Goal: Task Accomplishment & Management: Use online tool/utility

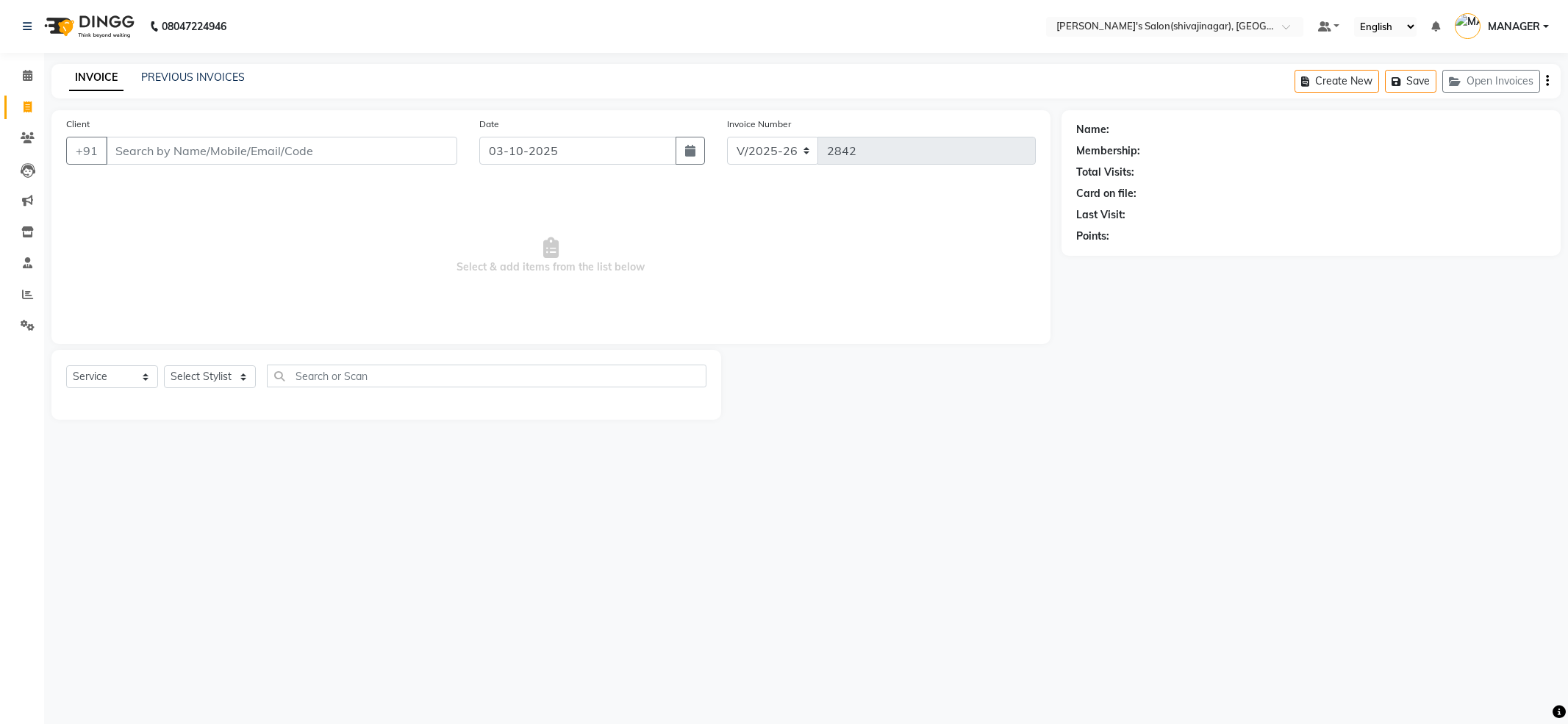
select select "4174"
select select "service"
select select "24666"
click at [164, 365] on select "Select Stylist [PERSON_NAME] MANAGER MISS STAFF MONG'Z. [PERSON_NAME] [PERSON_N…" at bounding box center [209, 376] width 92 height 23
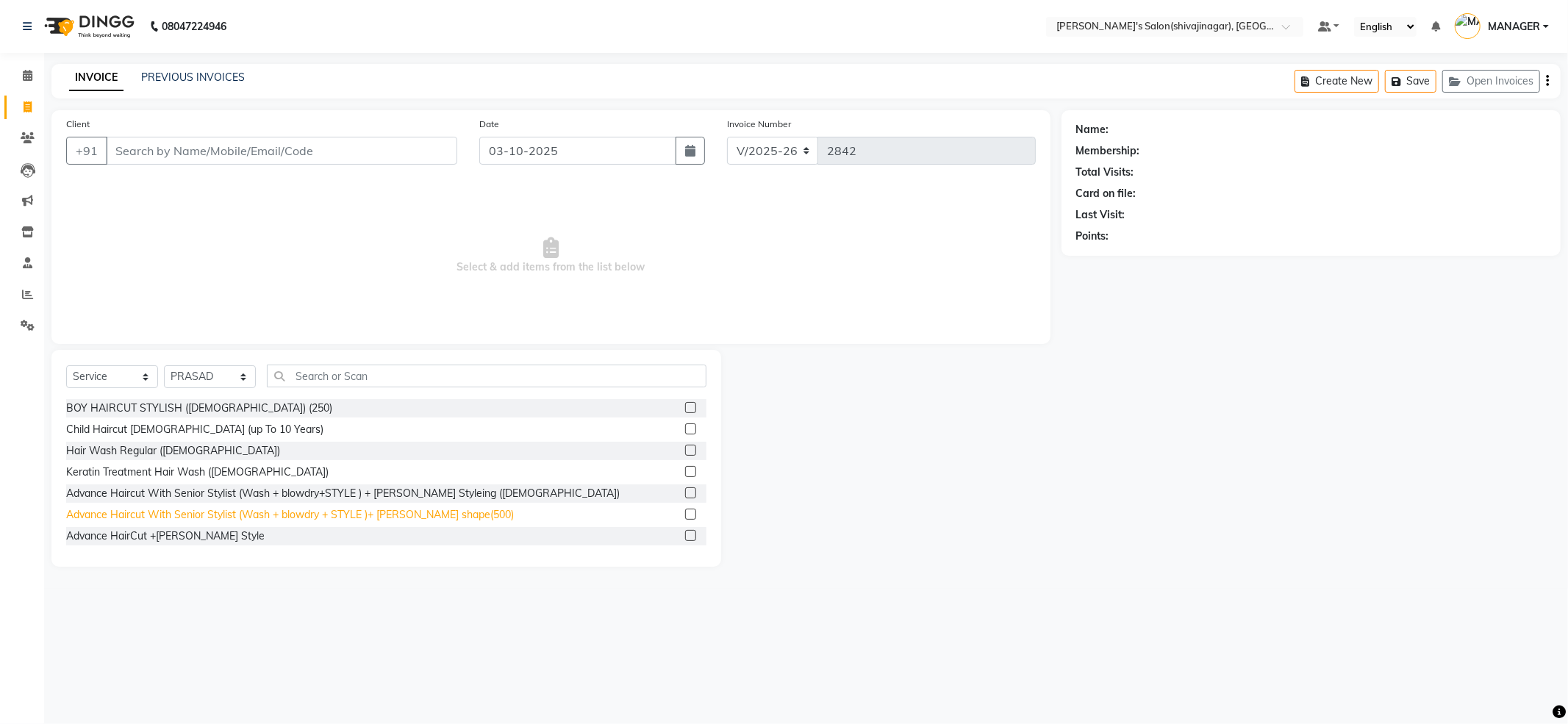
click at [218, 515] on div "Advance Haircut With Senior Stylist (Wash + blowdry + STYLE )+ [PERSON_NAME] sh…" at bounding box center [289, 515] width 448 height 16
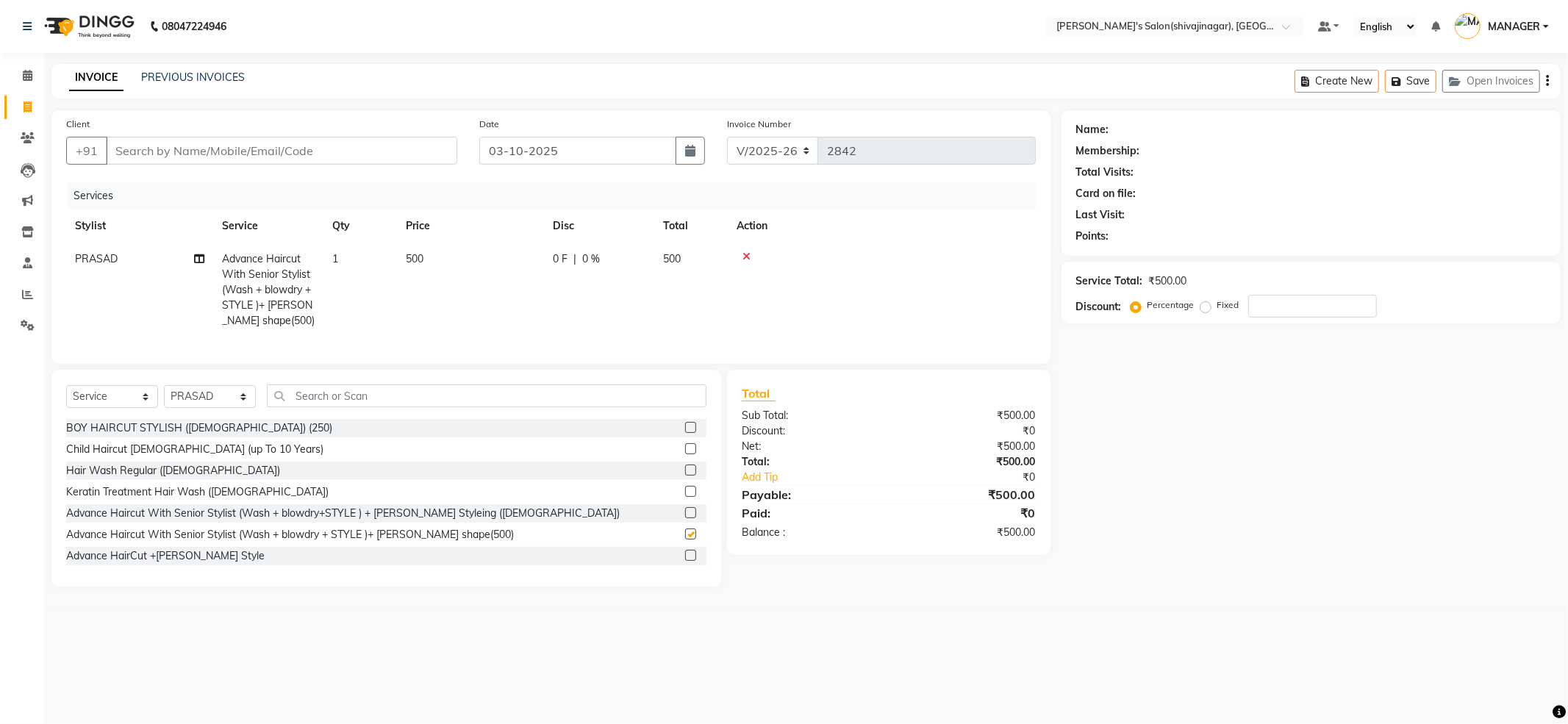
checkbox input "false"
click at [325, 400] on input "text" at bounding box center [486, 395] width 440 height 23
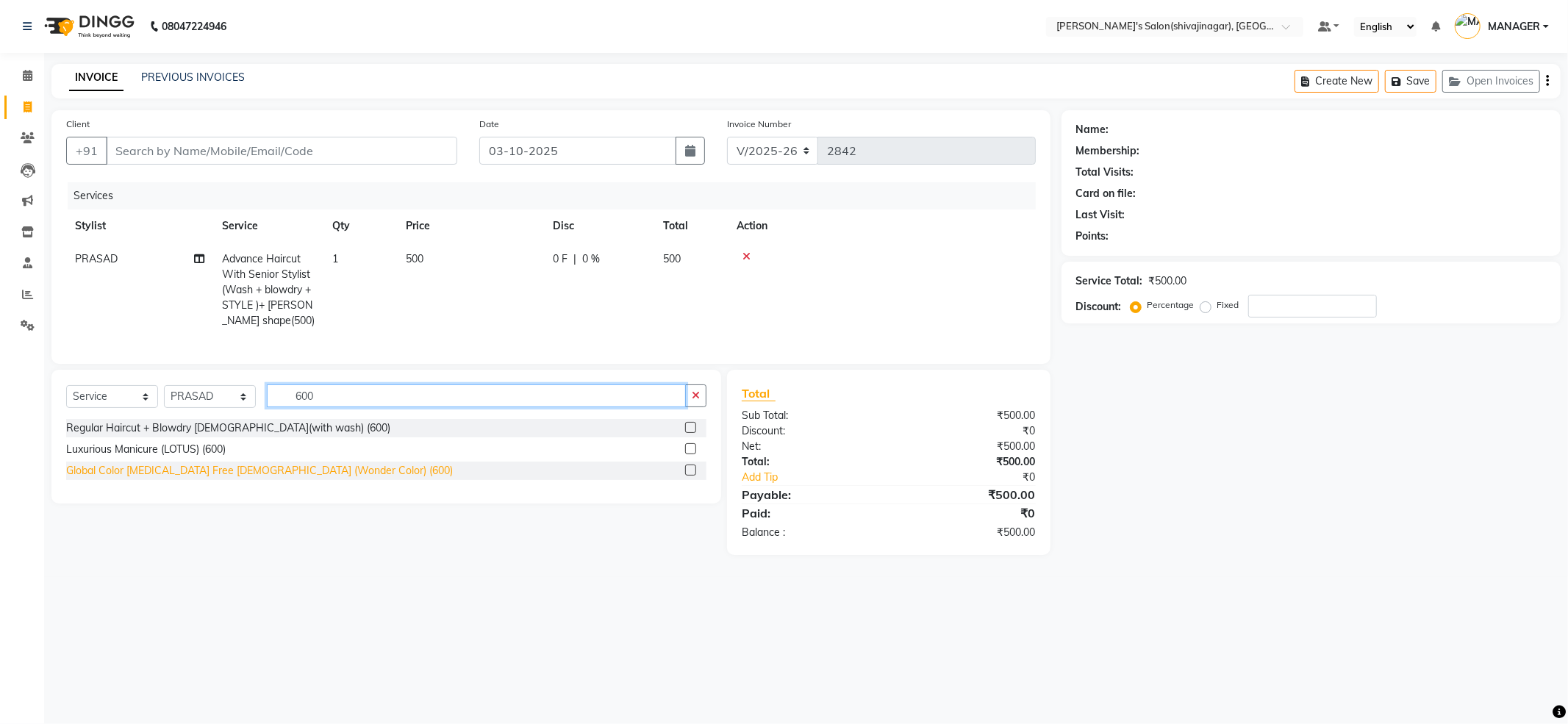
type input "600"
click at [230, 478] on div "Global Color [MEDICAL_DATA] Free [DEMOGRAPHIC_DATA] (Wonder Color) (600)" at bounding box center [259, 471] width 387 height 16
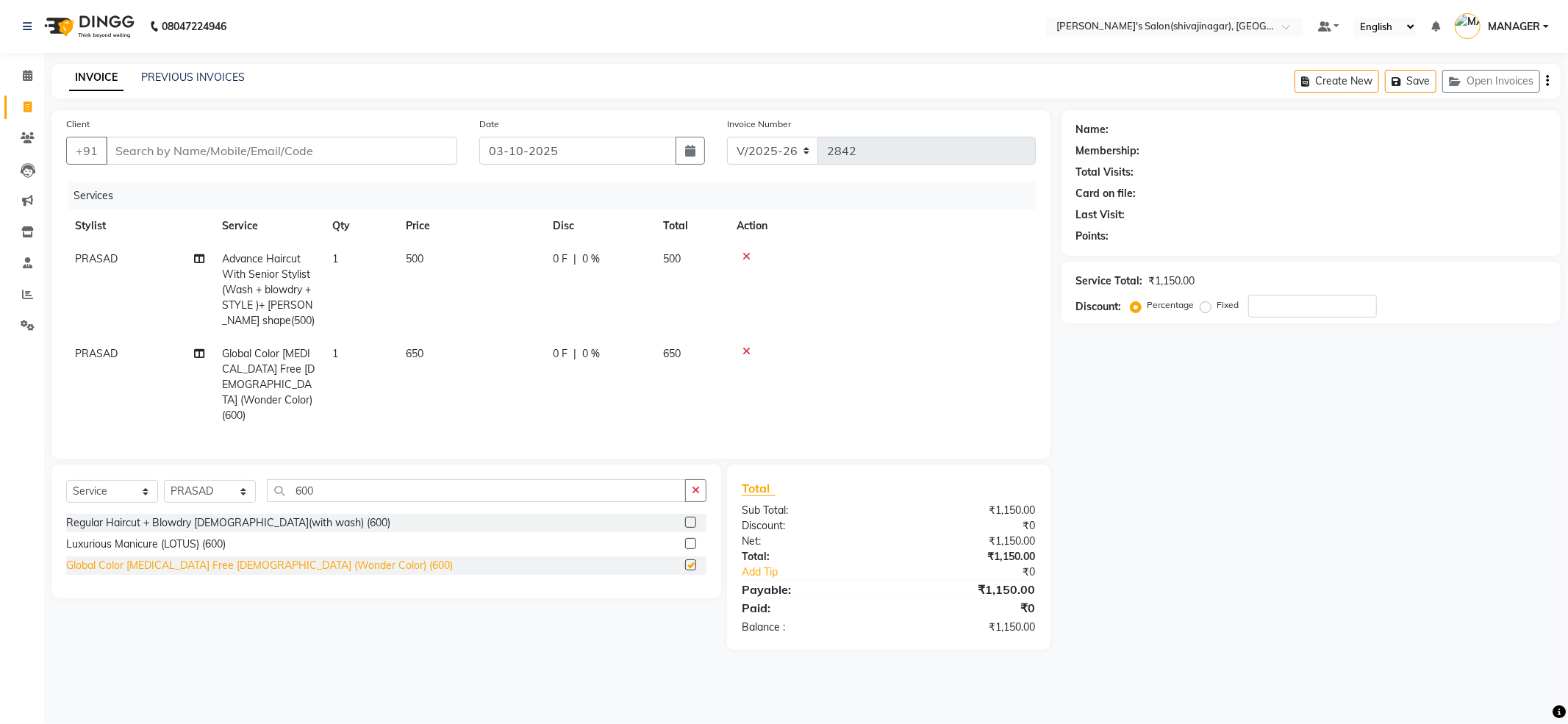
checkbox input "false"
click at [489, 287] on td "500" at bounding box center [470, 289] width 147 height 95
select select "24666"
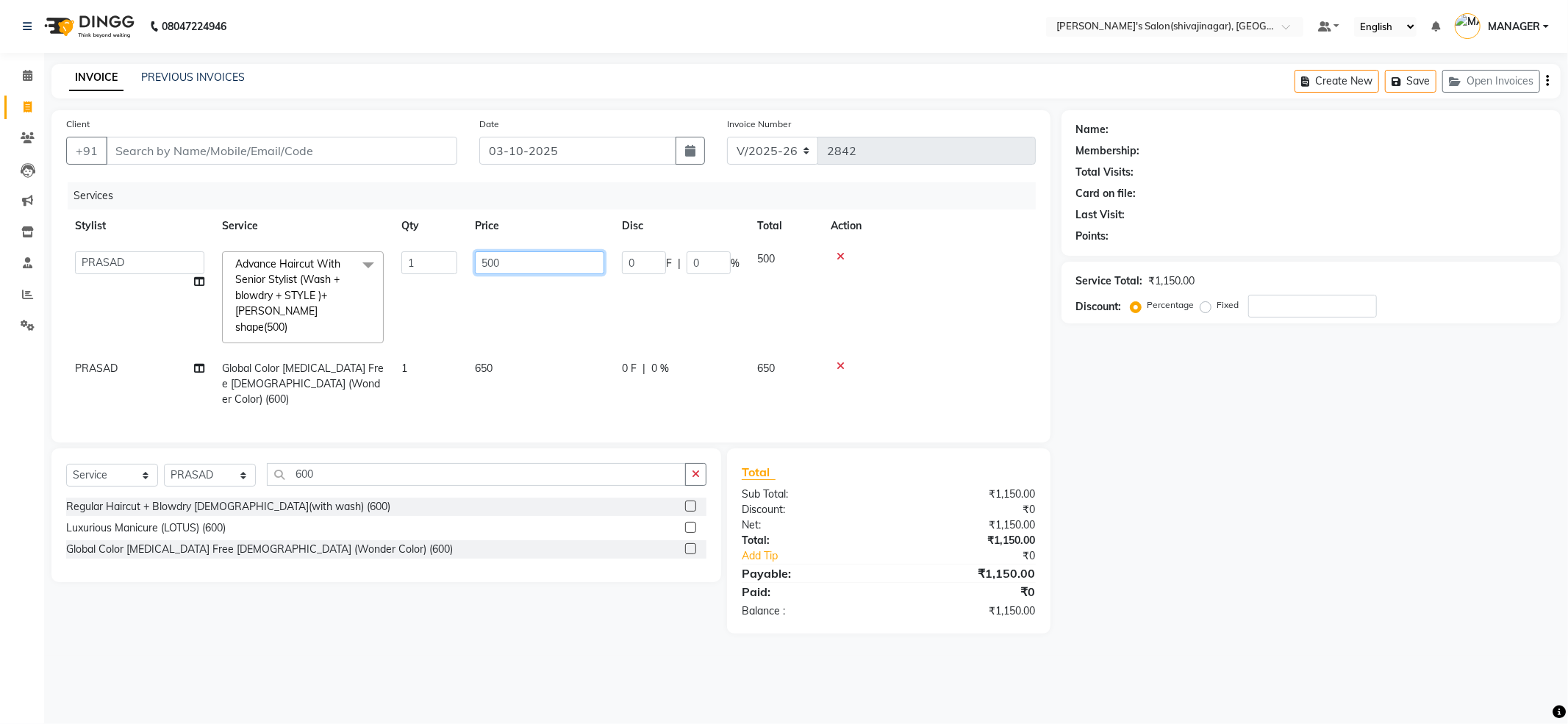
drag, startPoint x: 531, startPoint y: 267, endPoint x: 368, endPoint y: 313, distance: 169.4
click at [368, 313] on tr "[PERSON_NAME] MANAGER MISS STAFF [PERSON_NAME]. [PERSON_NAME] [PERSON_NAME] [PE…" at bounding box center [550, 297] width 970 height 110
type input "450"
click at [971, 227] on th "Action" at bounding box center [928, 226] width 214 height 33
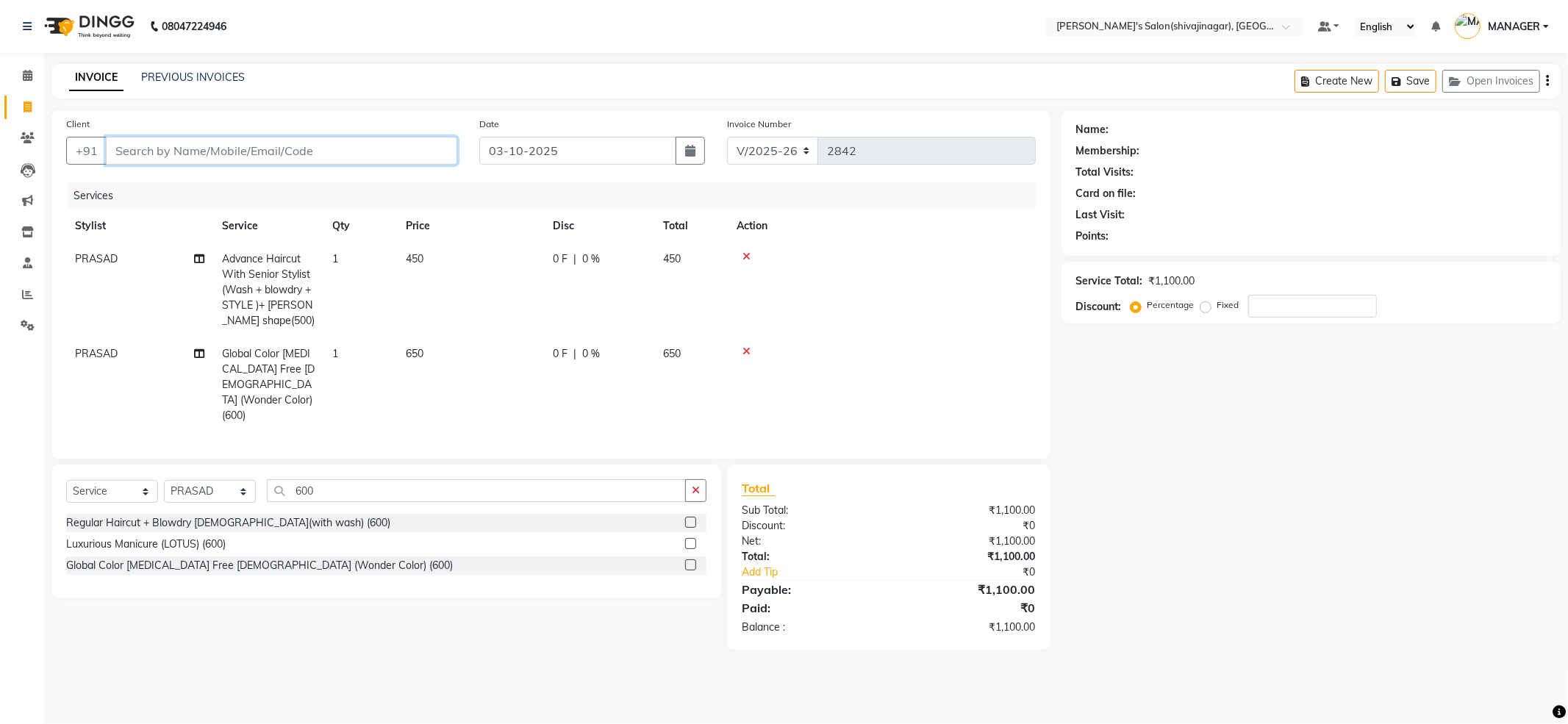
click at [181, 153] on input "Client" at bounding box center [281, 150] width 351 height 28
type input "9"
type input "0"
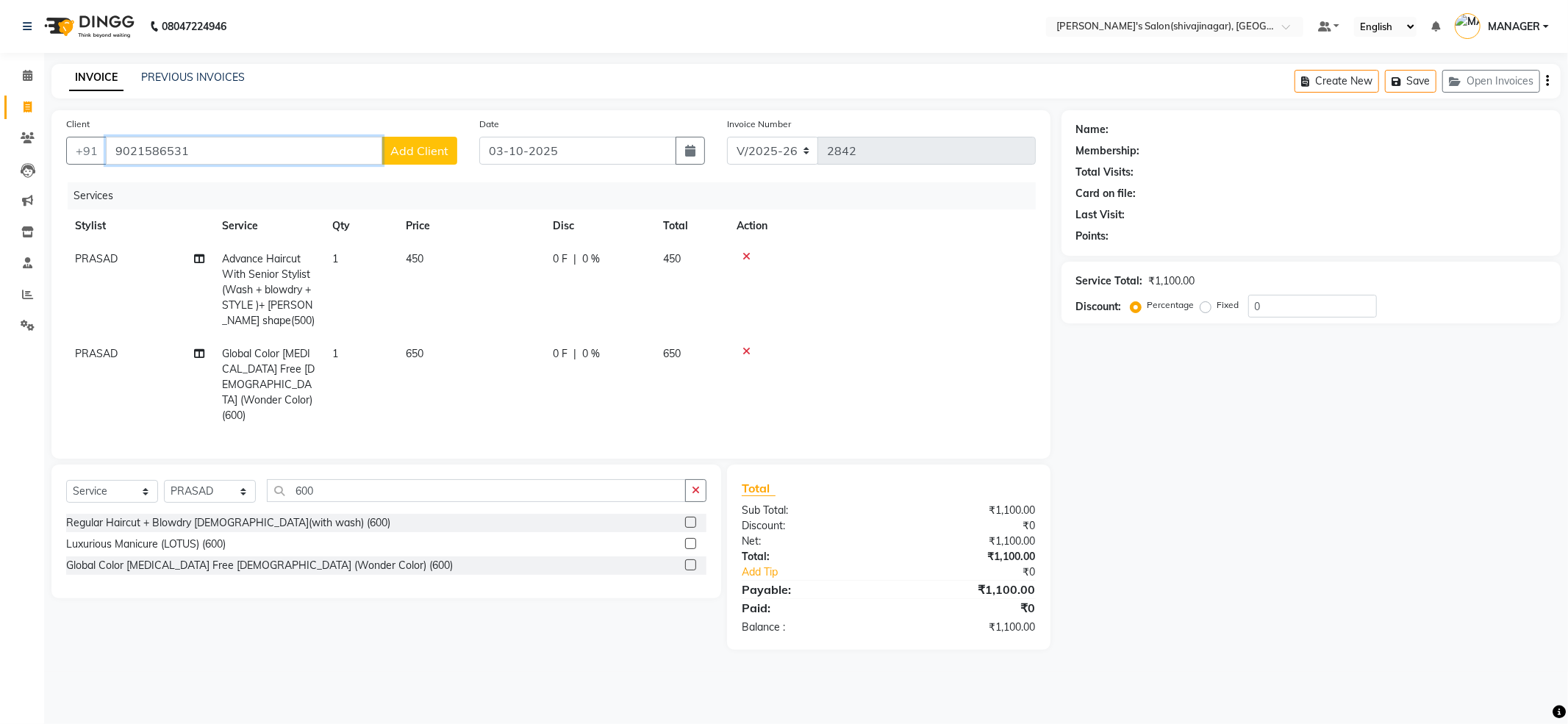
type input "9021586531"
click at [397, 148] on span "Add Client" at bounding box center [419, 150] width 58 height 15
select select "22"
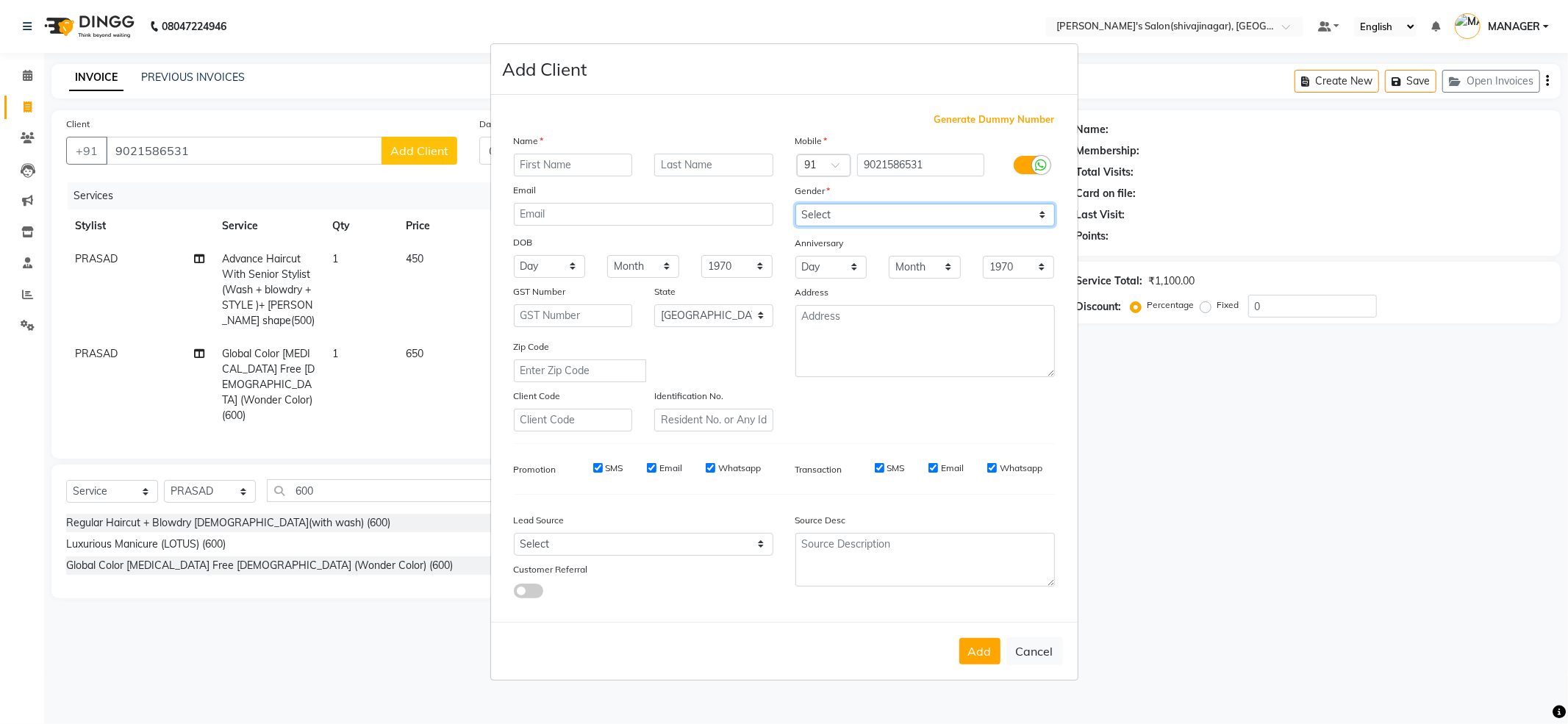
click at [808, 221] on select "Select [DEMOGRAPHIC_DATA] [DEMOGRAPHIC_DATA] Other Prefer Not To Say" at bounding box center [925, 215] width 260 height 23
select select "[DEMOGRAPHIC_DATA]"
click at [796, 205] on select "Select [DEMOGRAPHIC_DATA] [DEMOGRAPHIC_DATA] Other Prefer Not To Say" at bounding box center [925, 215] width 260 height 23
click at [572, 165] on input "text" at bounding box center [573, 165] width 119 height 23
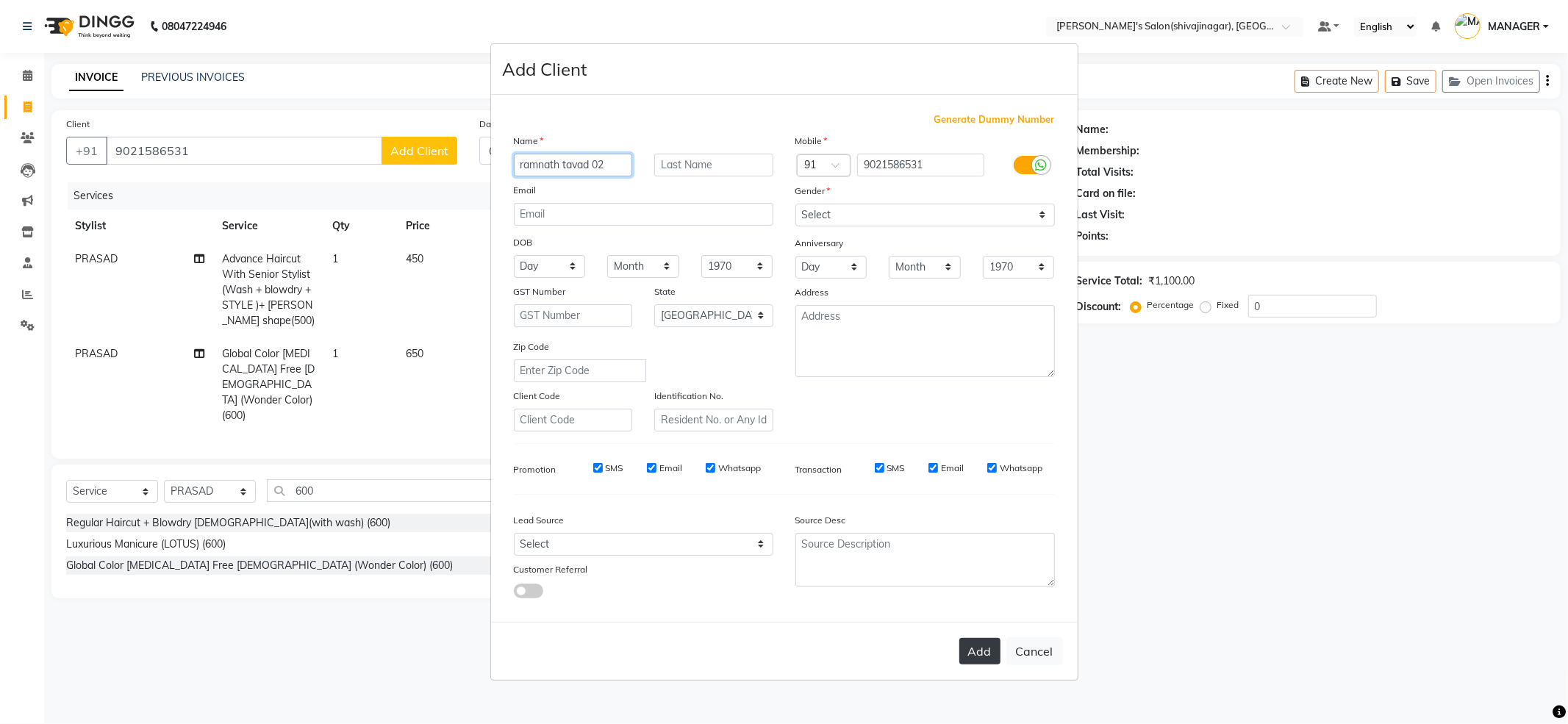
type input "ramnath tavad 02"
click at [983, 653] on button "Add" at bounding box center [980, 651] width 42 height 27
select select
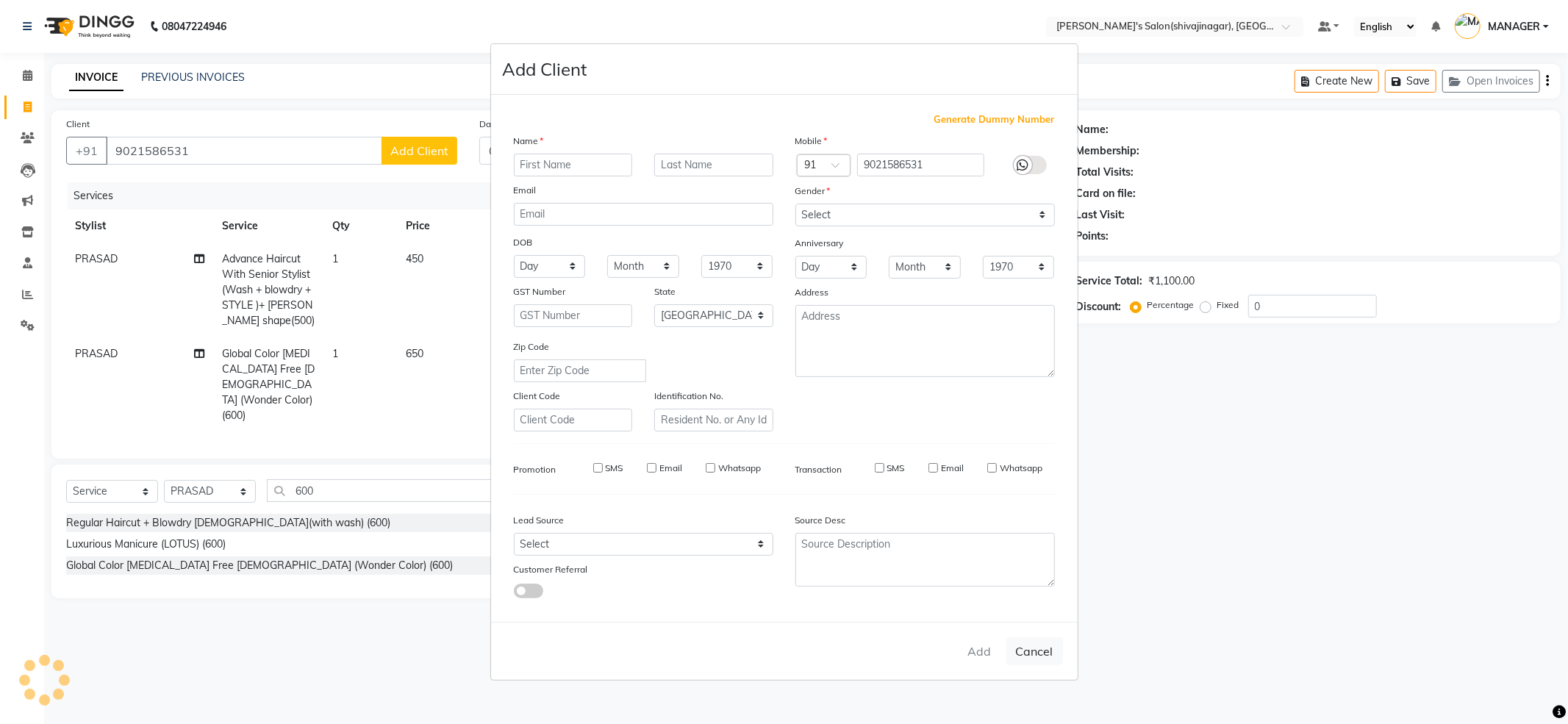
select select "null"
select select
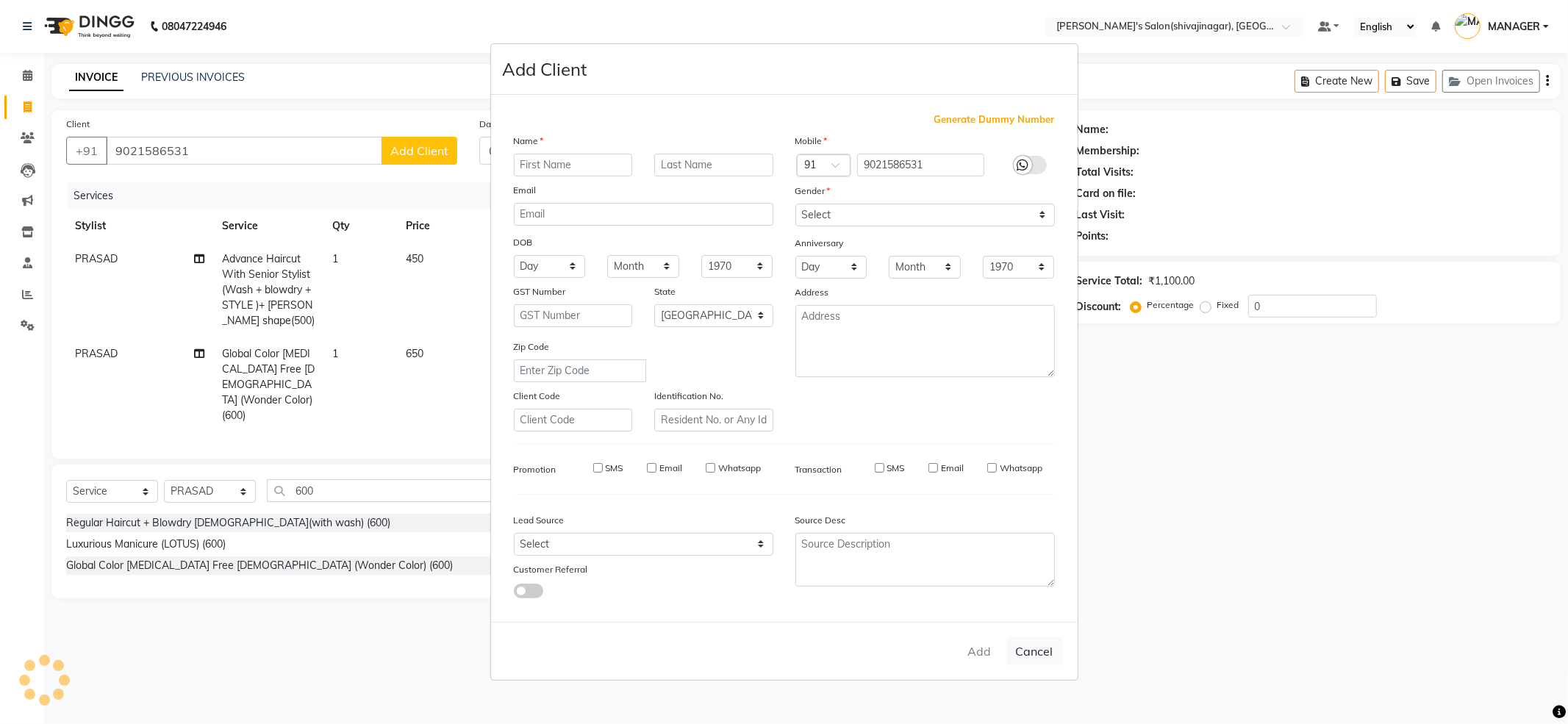
checkbox input "false"
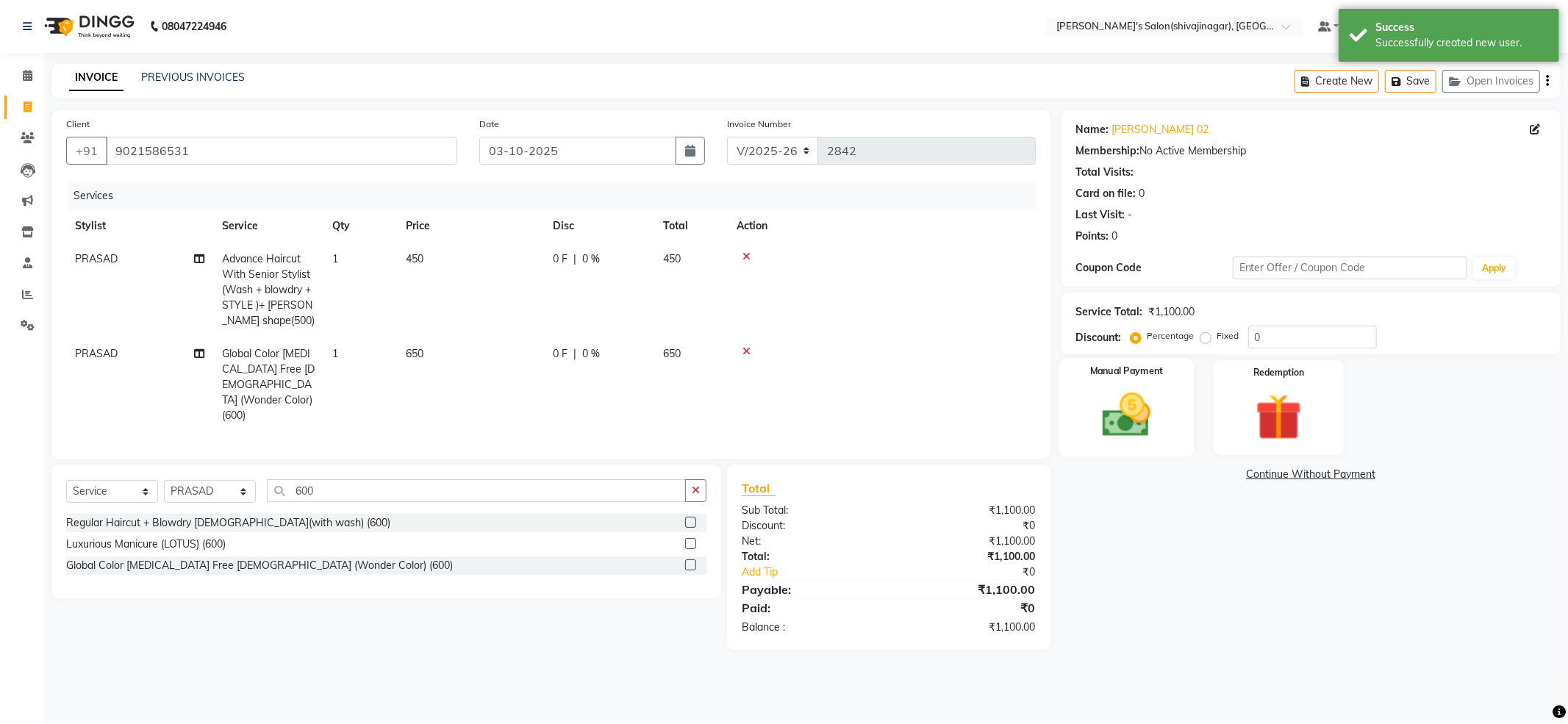
click at [1119, 413] on img at bounding box center [1127, 414] width 78 height 56
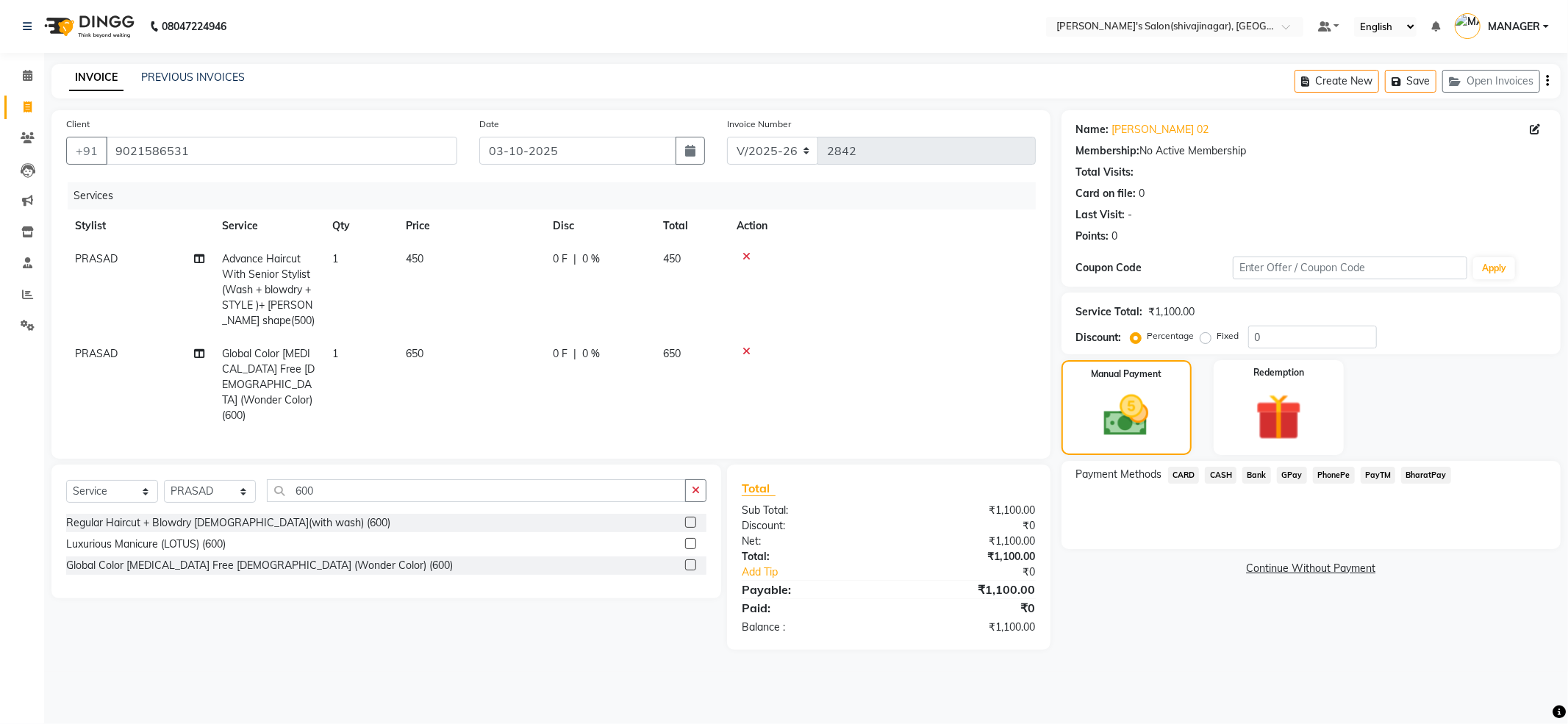
click at [1227, 472] on span "CASH" at bounding box center [1221, 475] width 31 height 17
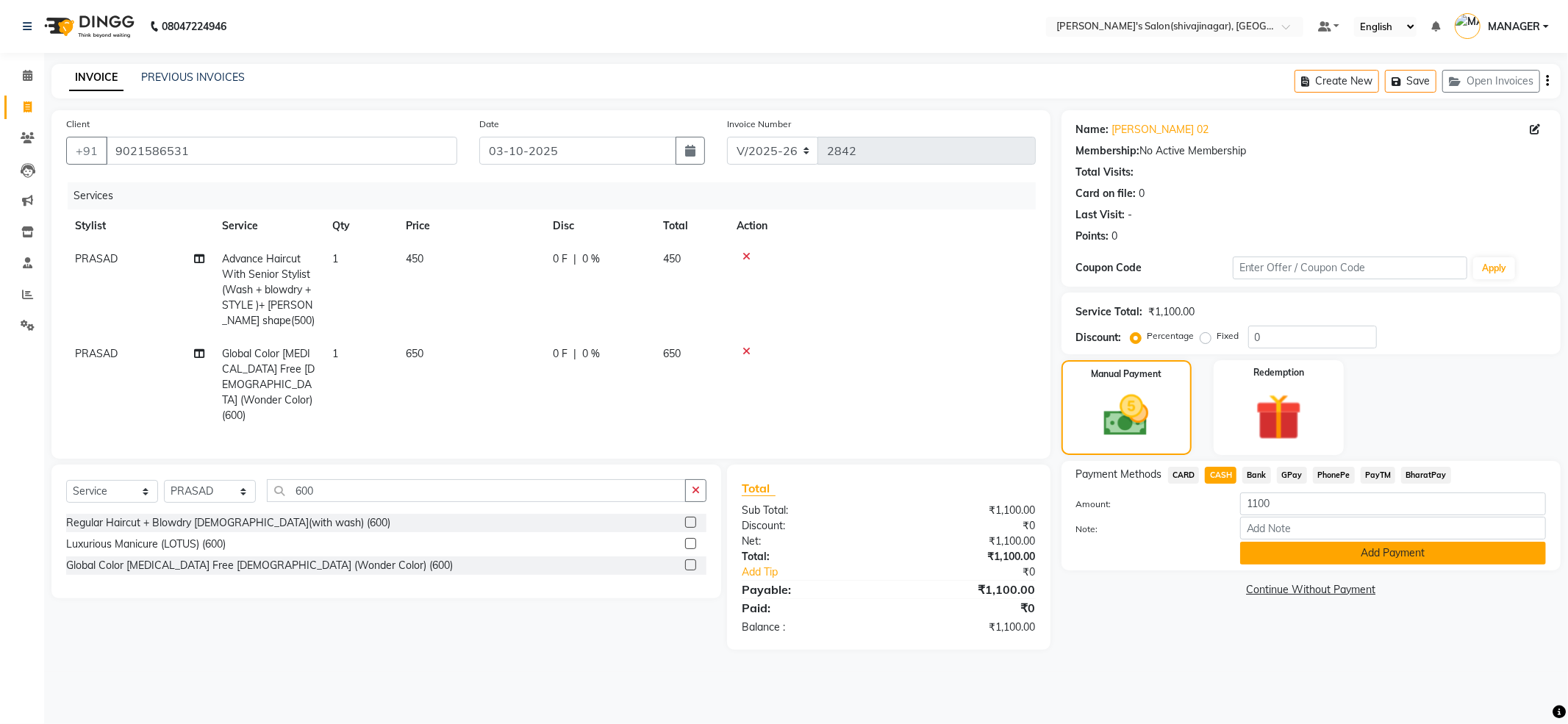
click at [1260, 545] on button "Add Payment" at bounding box center [1393, 552] width 306 height 23
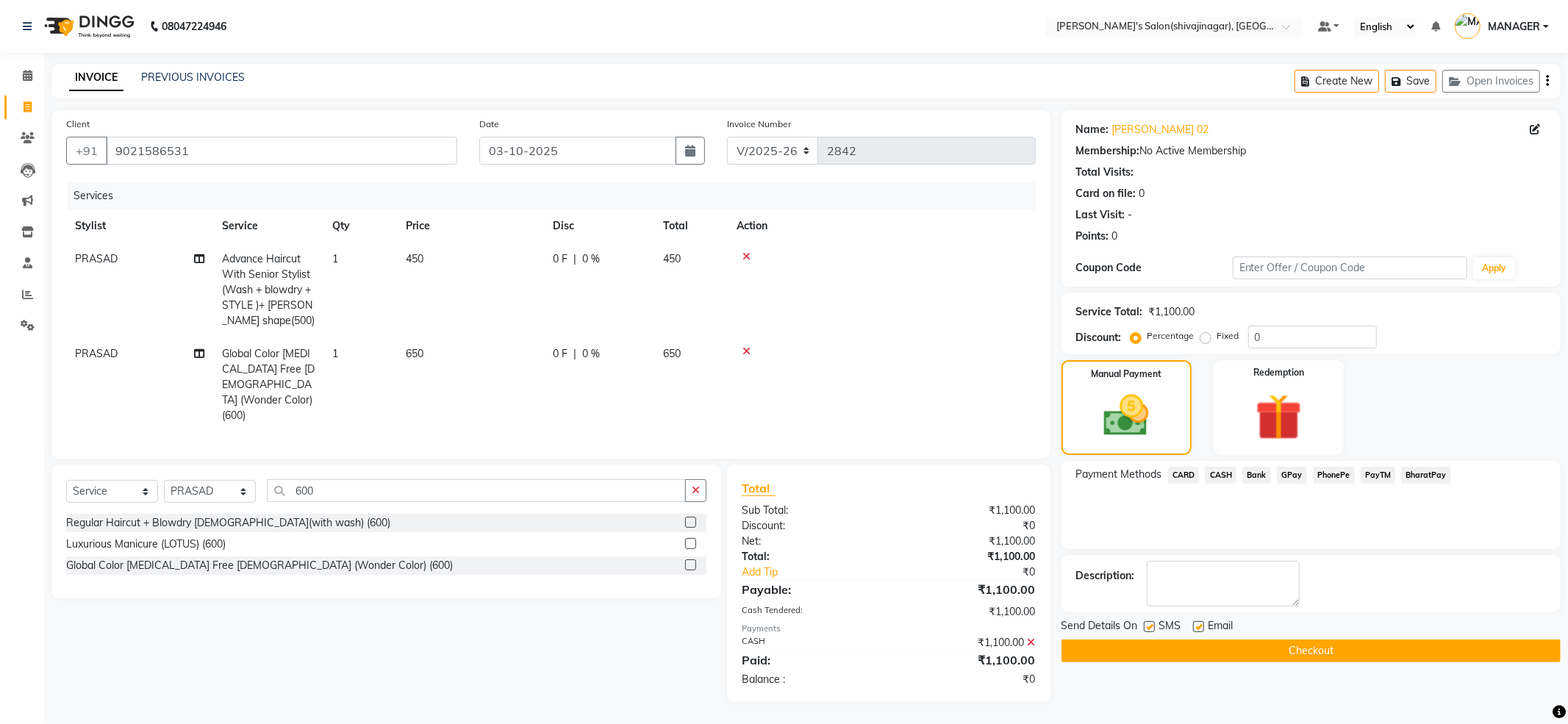
click at [1185, 661] on button "Checkout" at bounding box center [1311, 650] width 499 height 23
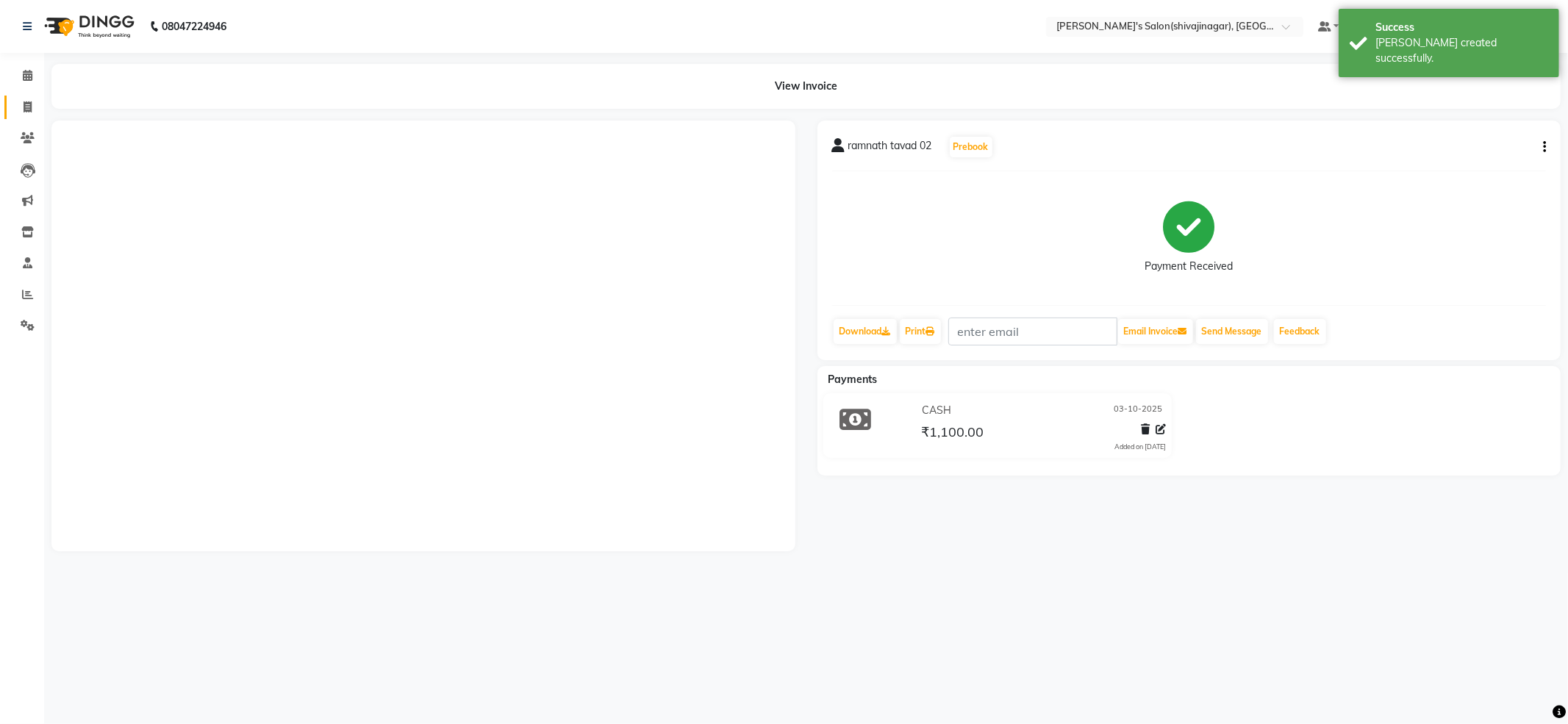
click at [18, 96] on link "Invoice" at bounding box center [22, 107] width 35 height 24
select select "service"
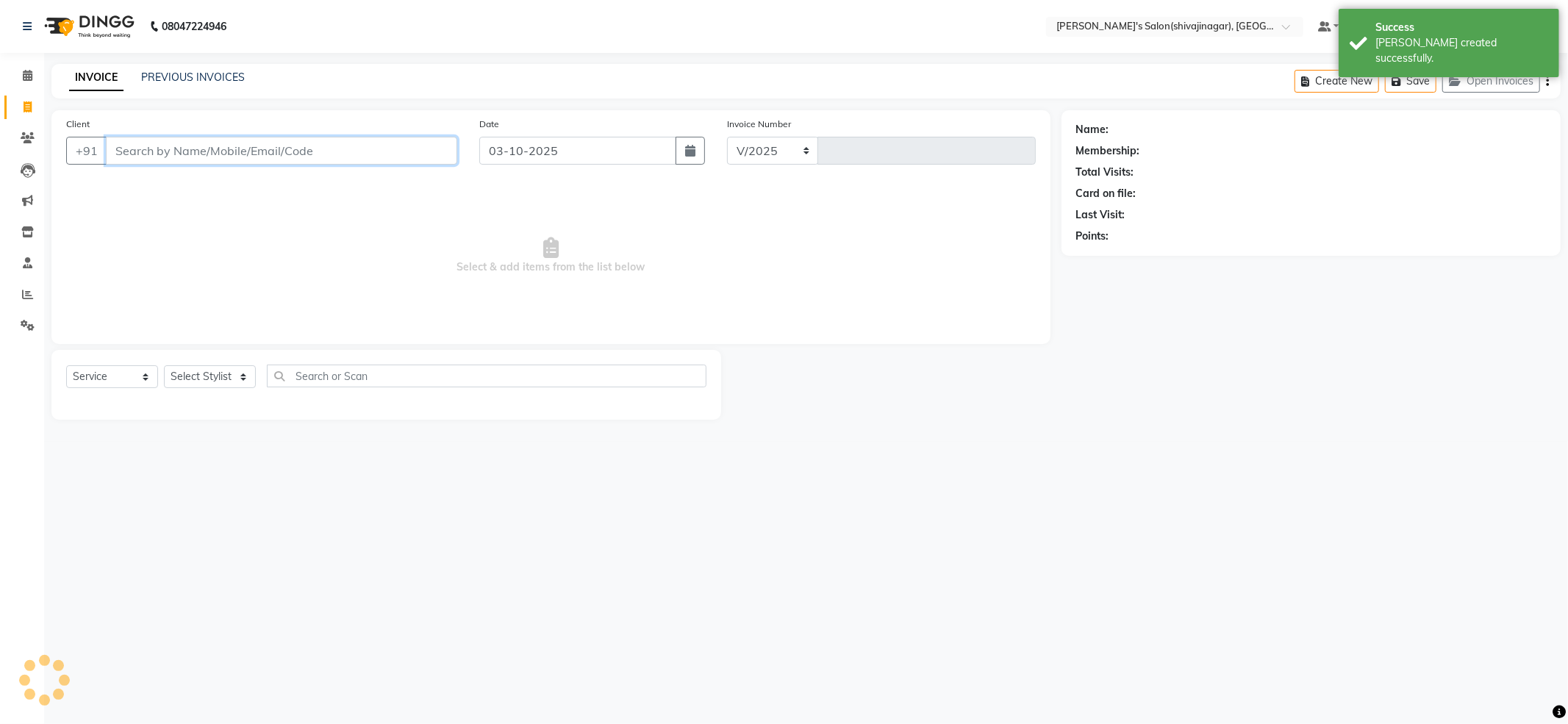
select select "4174"
type input "2843"
click at [18, 300] on span at bounding box center [27, 295] width 26 height 17
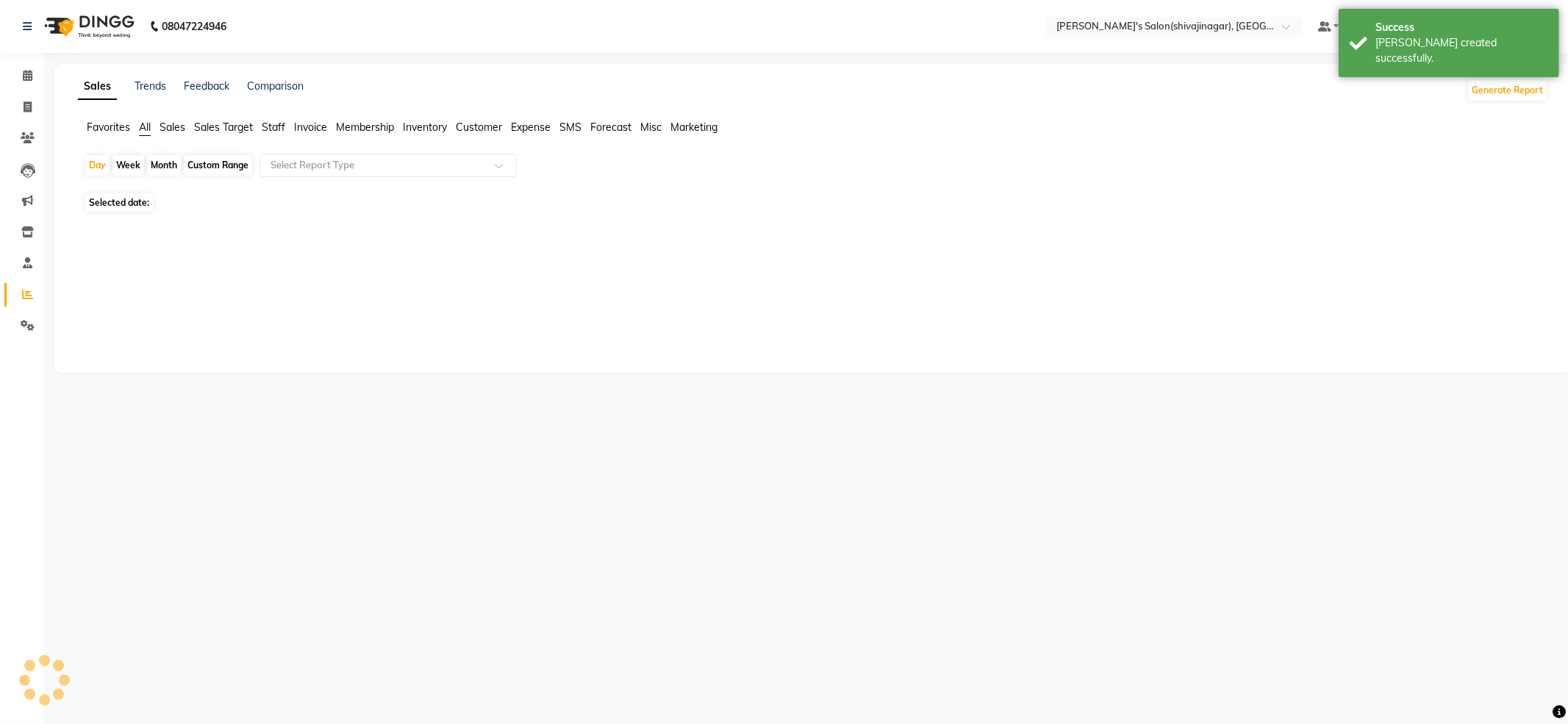
click at [156, 165] on div "Month" at bounding box center [164, 165] width 34 height 20
select select "10"
select select "2025"
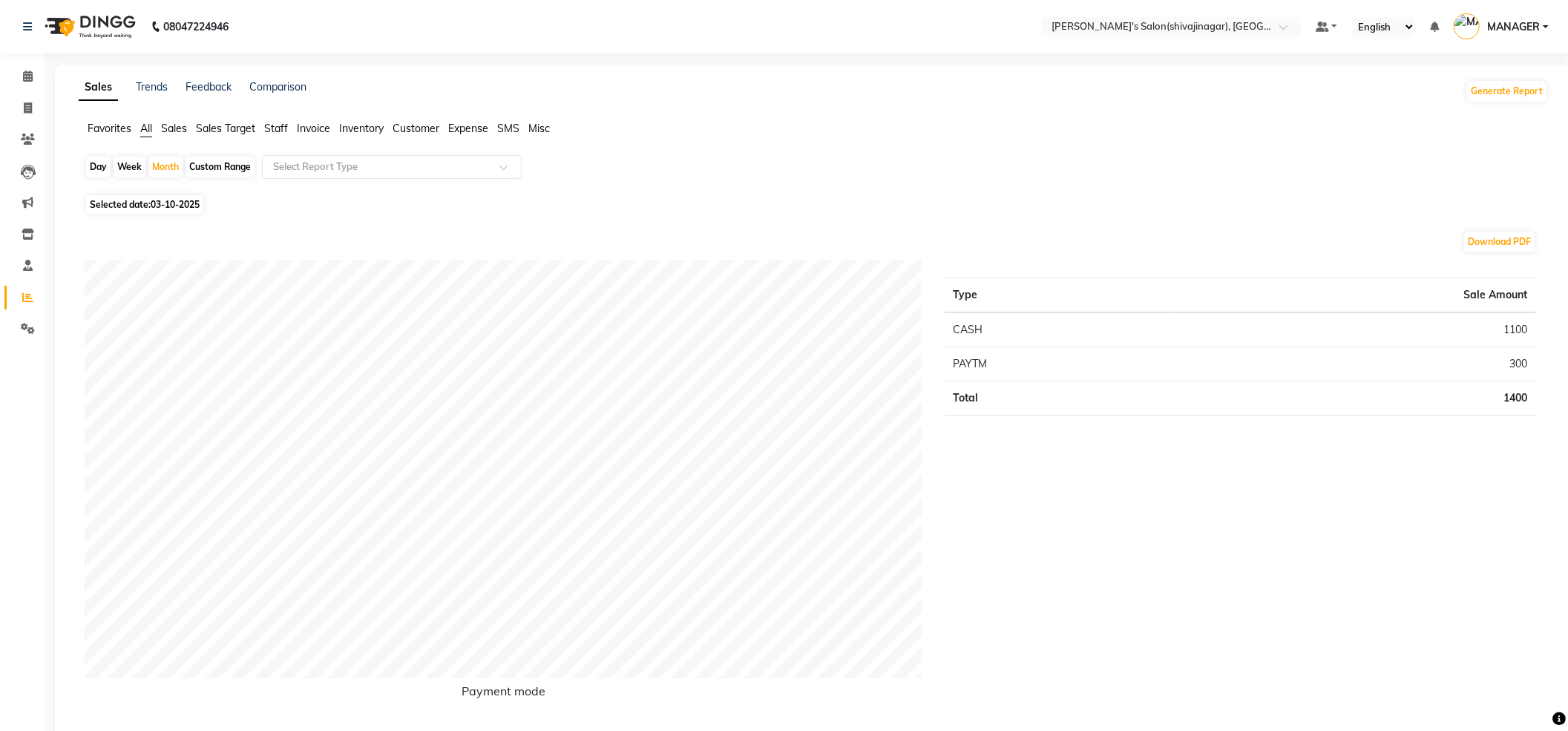
click at [165, 209] on span "Selected date: 03-10-2025" at bounding box center [145, 204] width 117 height 18
select select "10"
select select "2025"
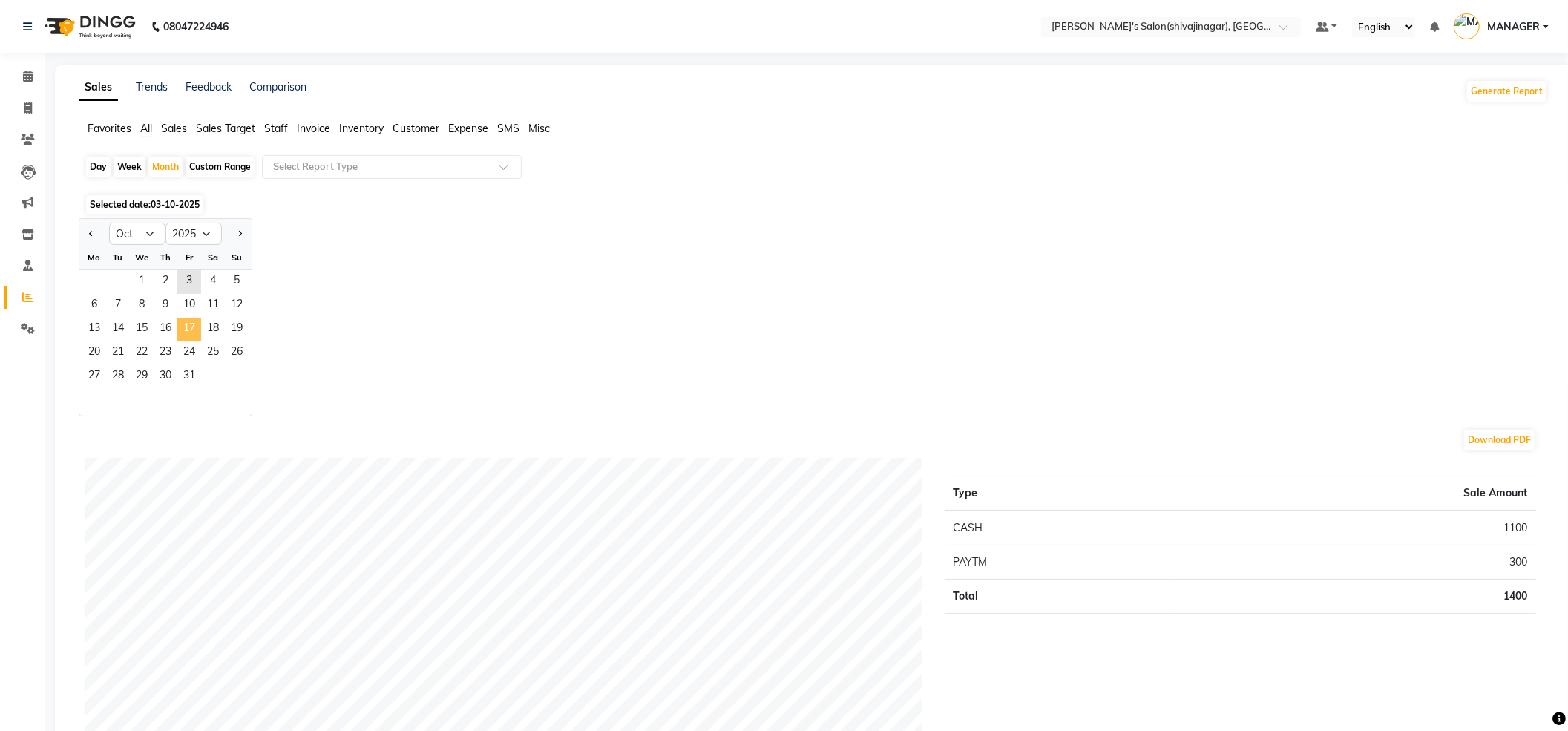
click at [188, 333] on span "17" at bounding box center [189, 329] width 24 height 24
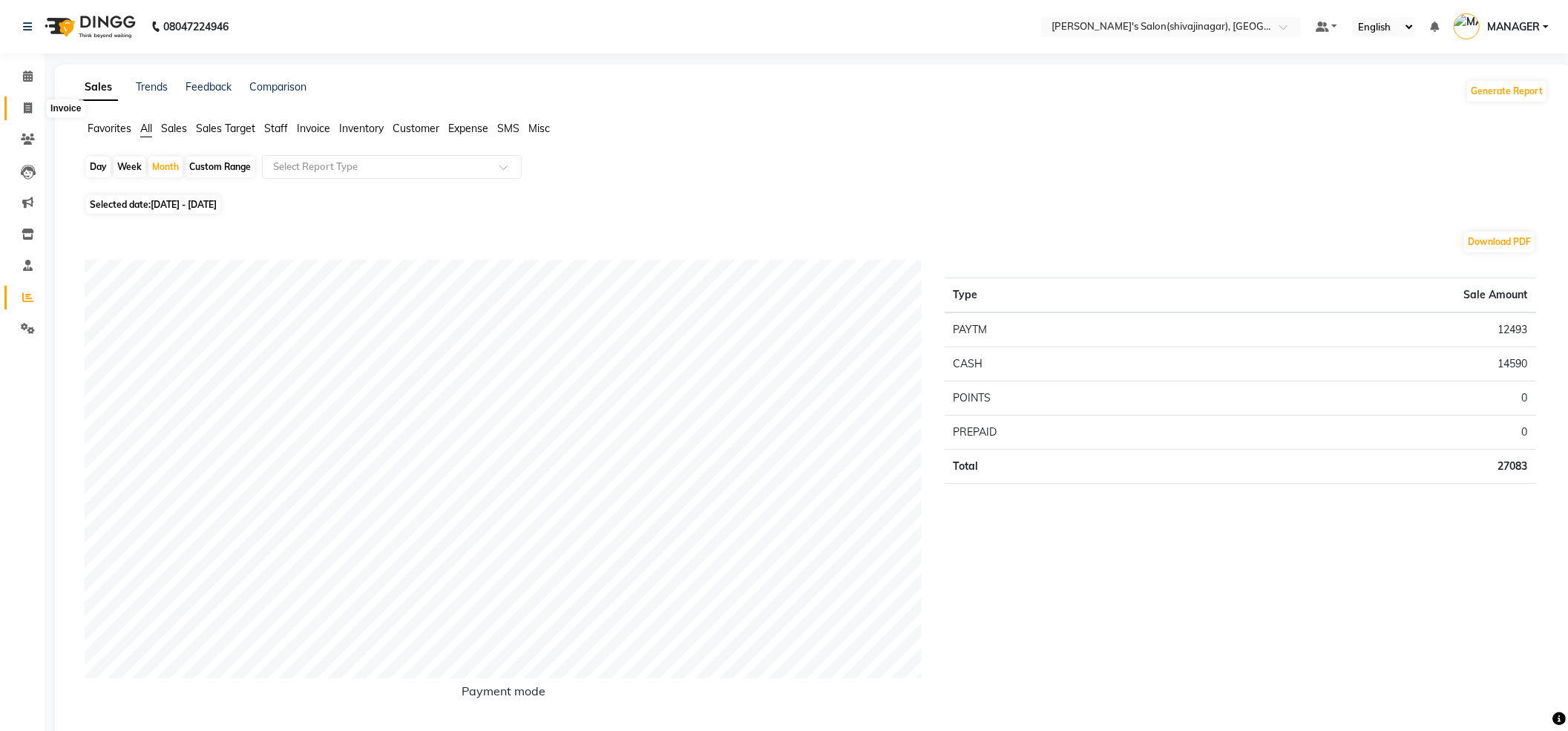
click at [24, 110] on icon at bounding box center [28, 108] width 8 height 11
select select "service"
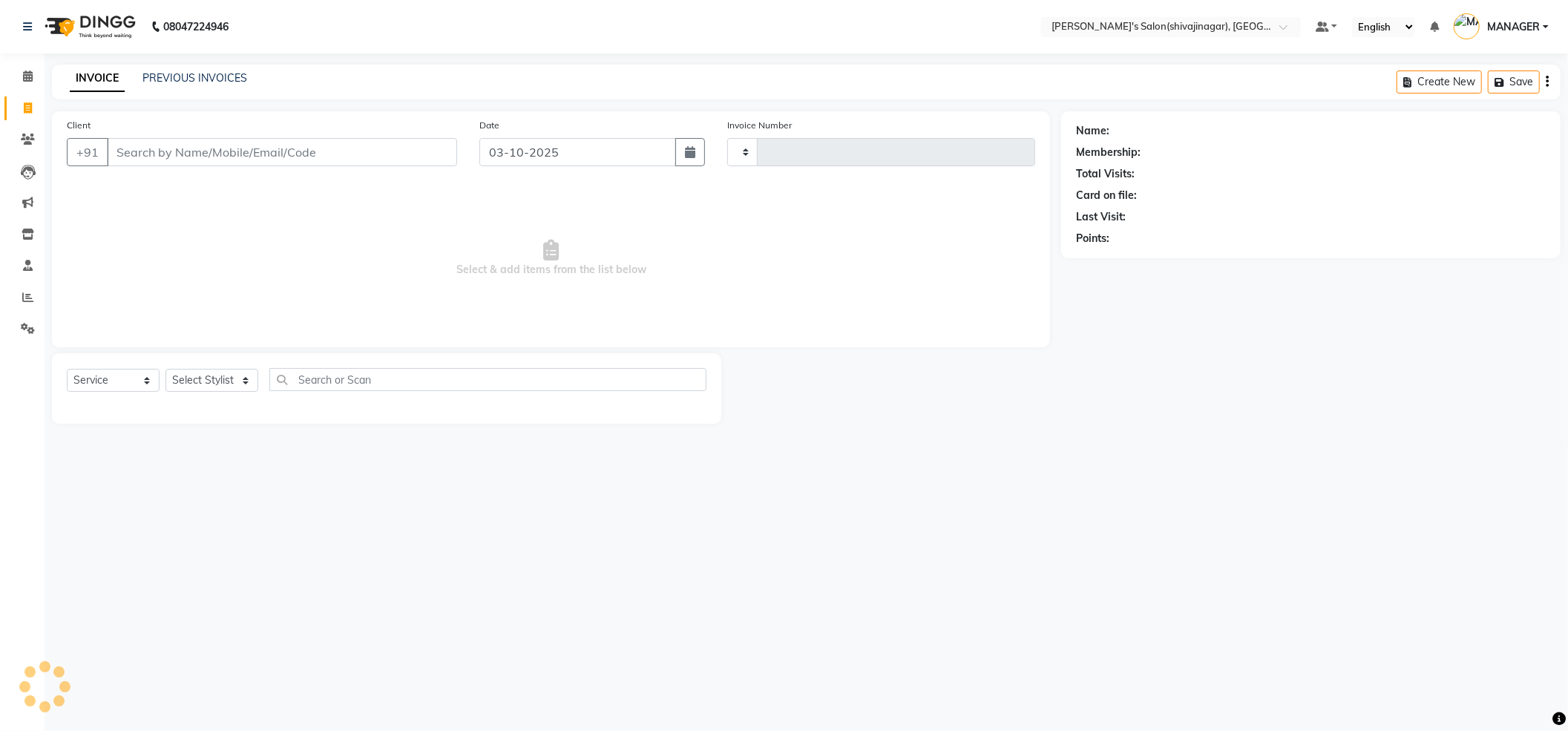
type input "2843"
select select "4174"
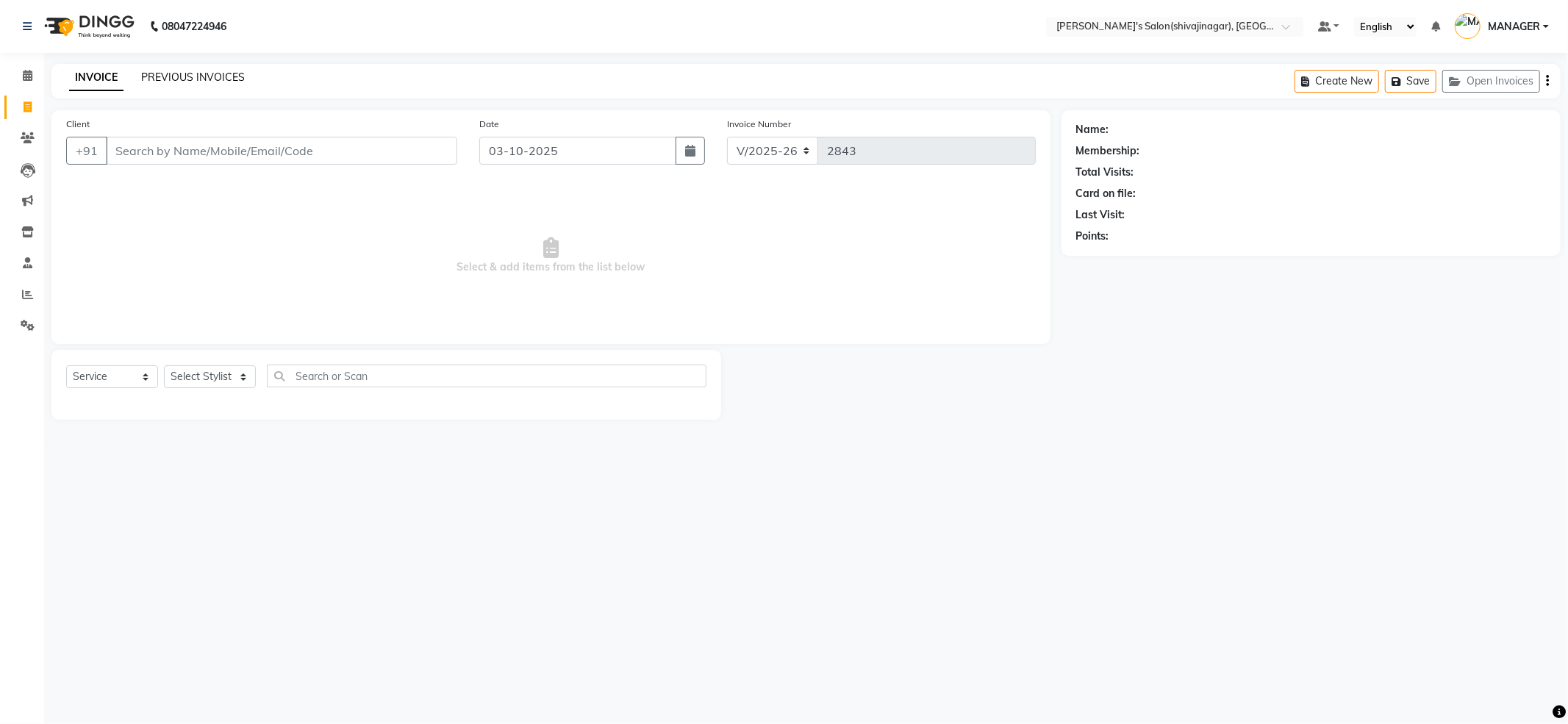
click at [183, 72] on link "PREVIOUS INVOICES" at bounding box center [193, 77] width 103 height 13
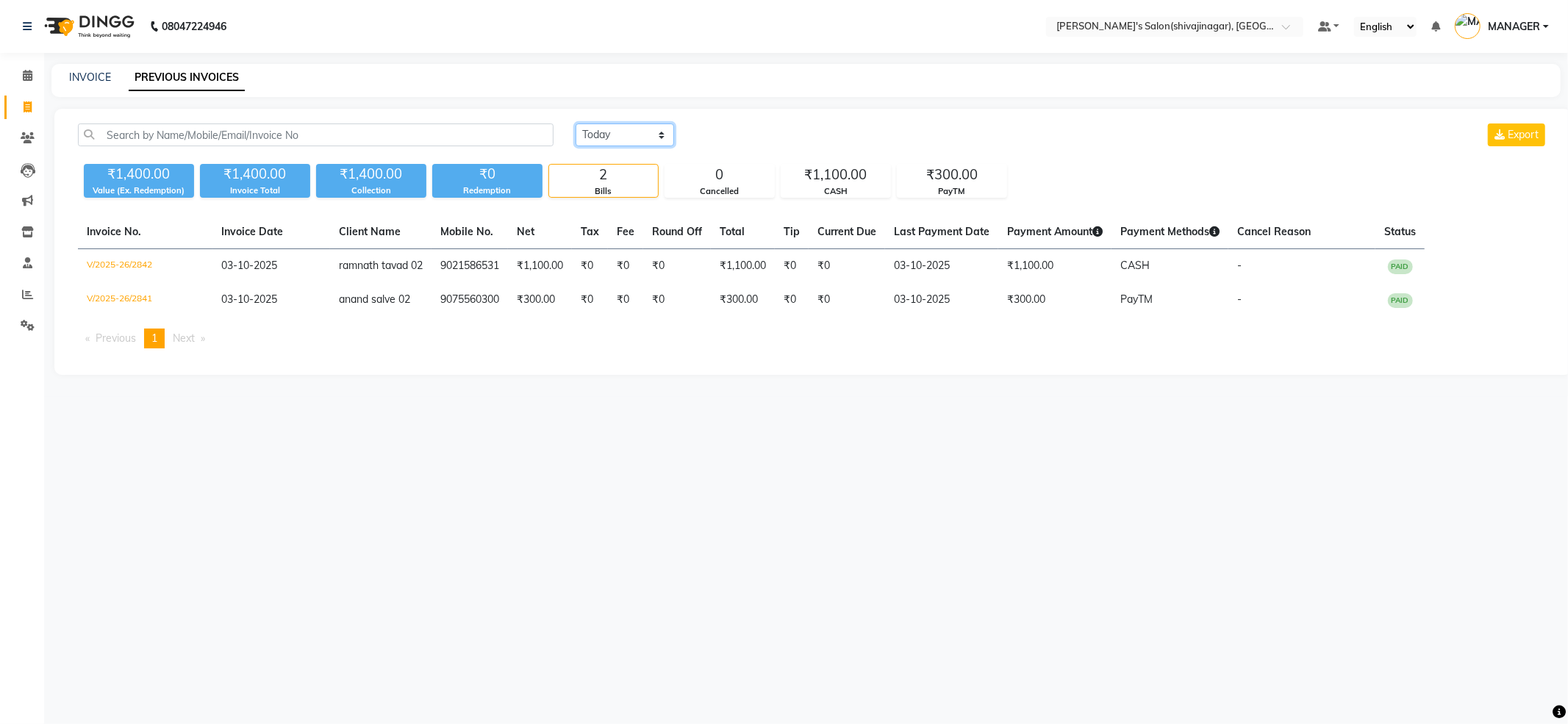
click at [638, 136] on select "[DATE] [DATE] Custom Range" at bounding box center [625, 135] width 99 height 23
select select "[DATE]"
click at [575, 124] on select "[DATE] [DATE] Custom Range" at bounding box center [625, 135] width 99 height 23
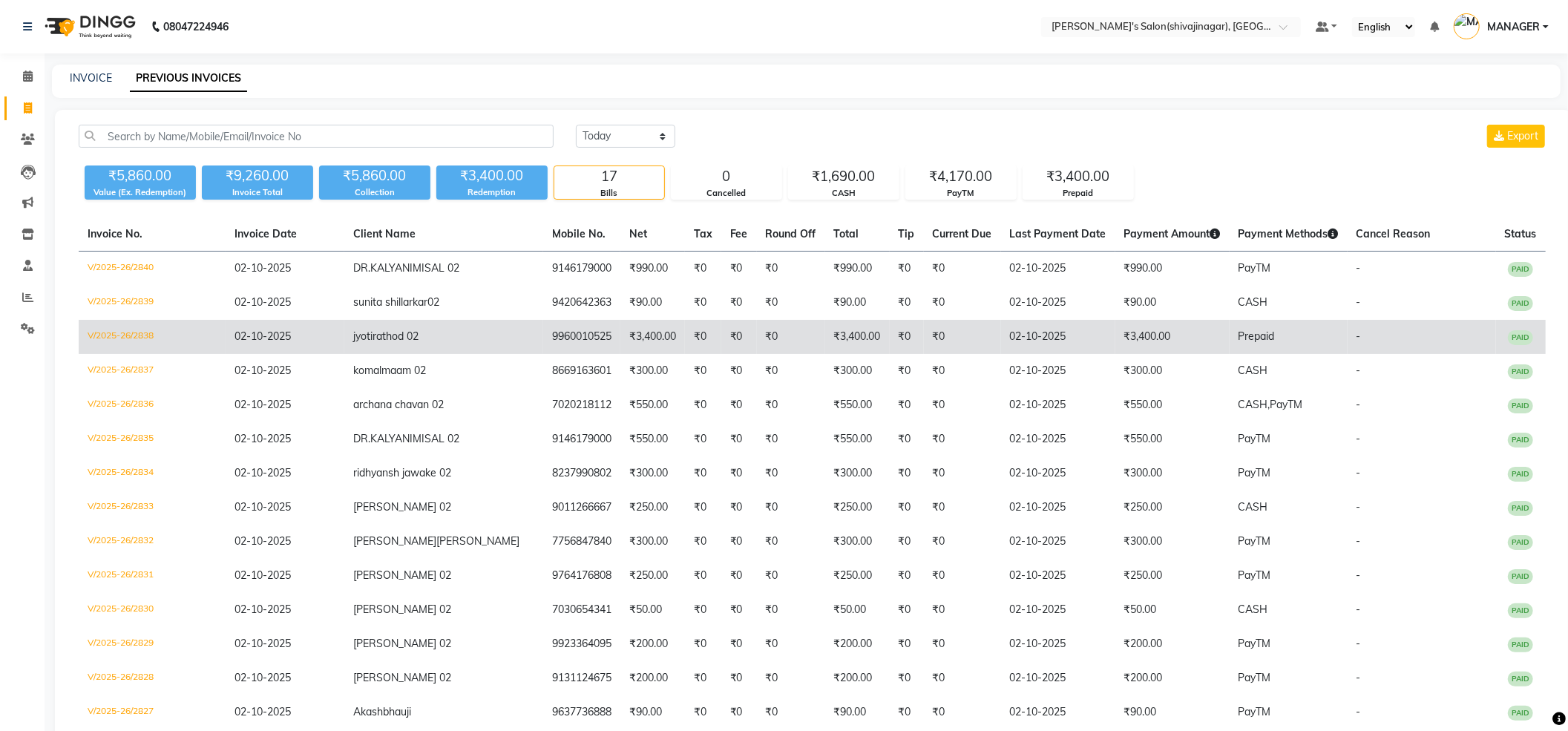
click at [375, 333] on span "rathod 02" at bounding box center [396, 335] width 46 height 13
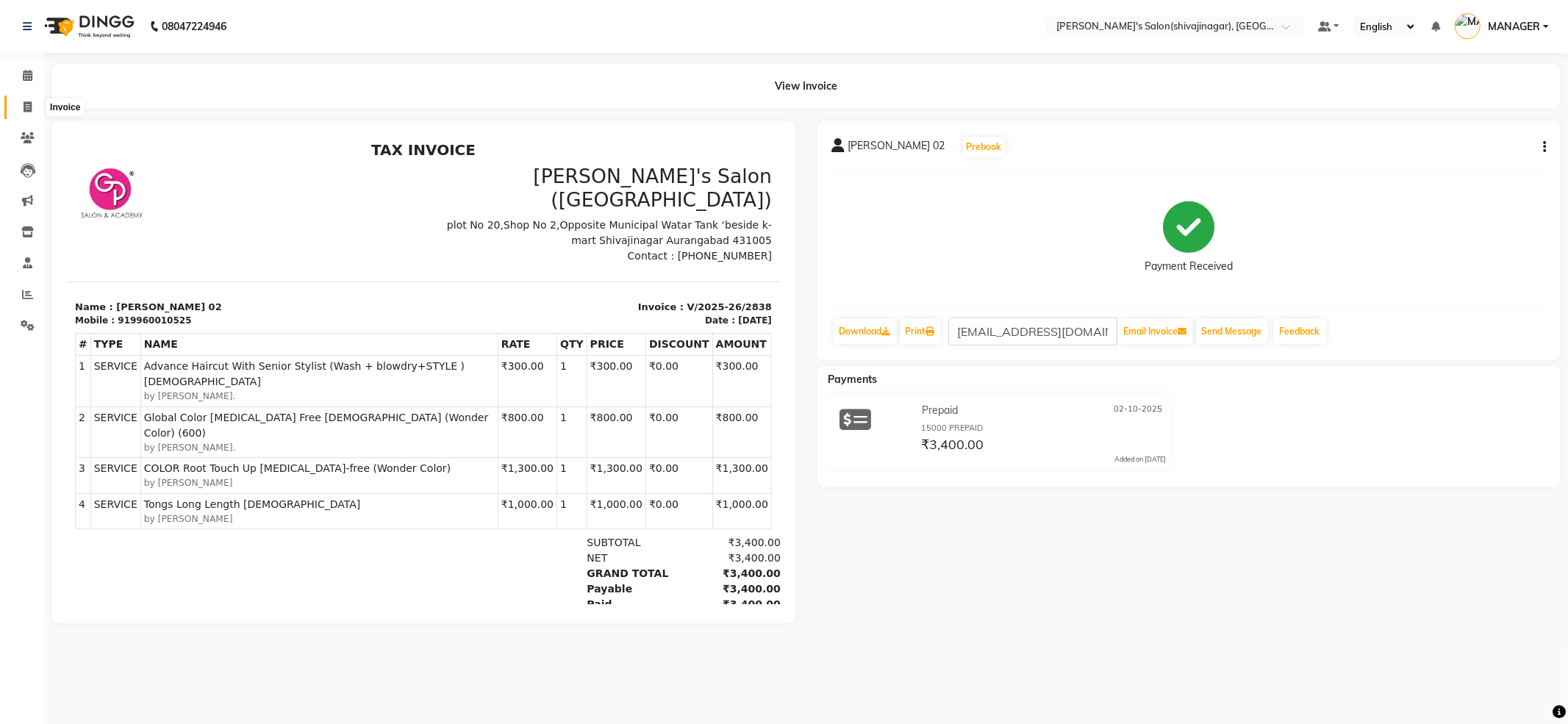
click at [18, 112] on span at bounding box center [27, 108] width 26 height 17
select select "4174"
select select "service"
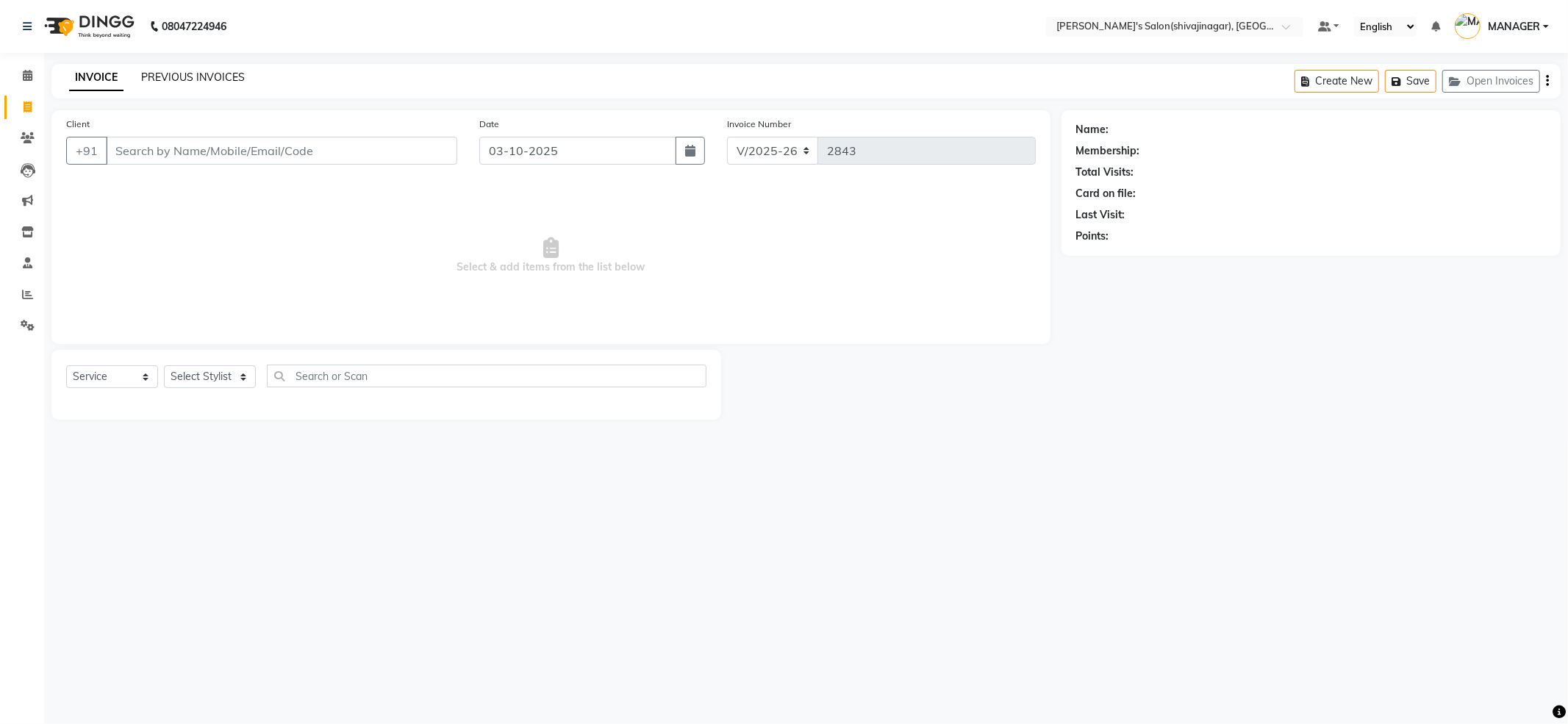
click at [169, 79] on link "PREVIOUS INVOICES" at bounding box center [193, 77] width 103 height 13
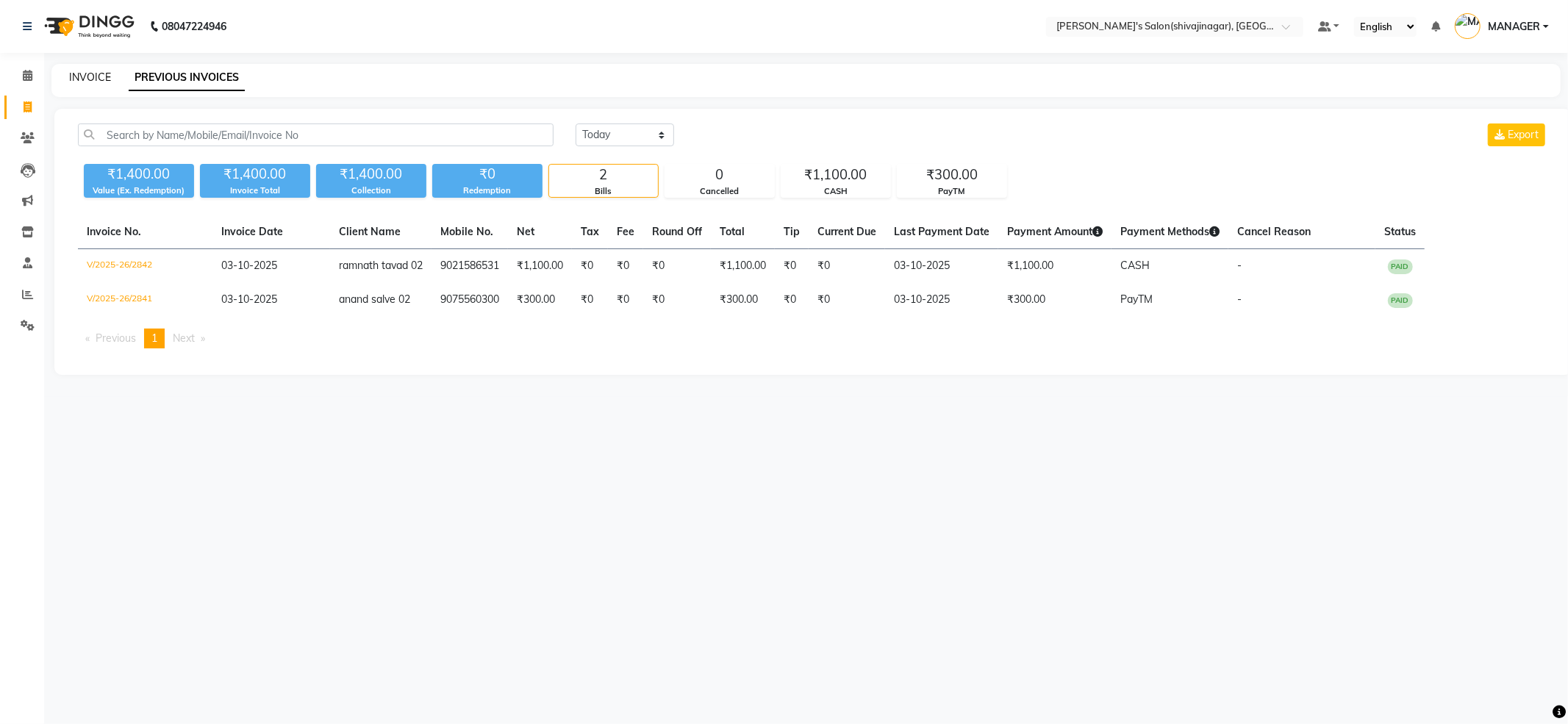
click at [78, 72] on link "INVOICE" at bounding box center [89, 77] width 42 height 13
select select "service"
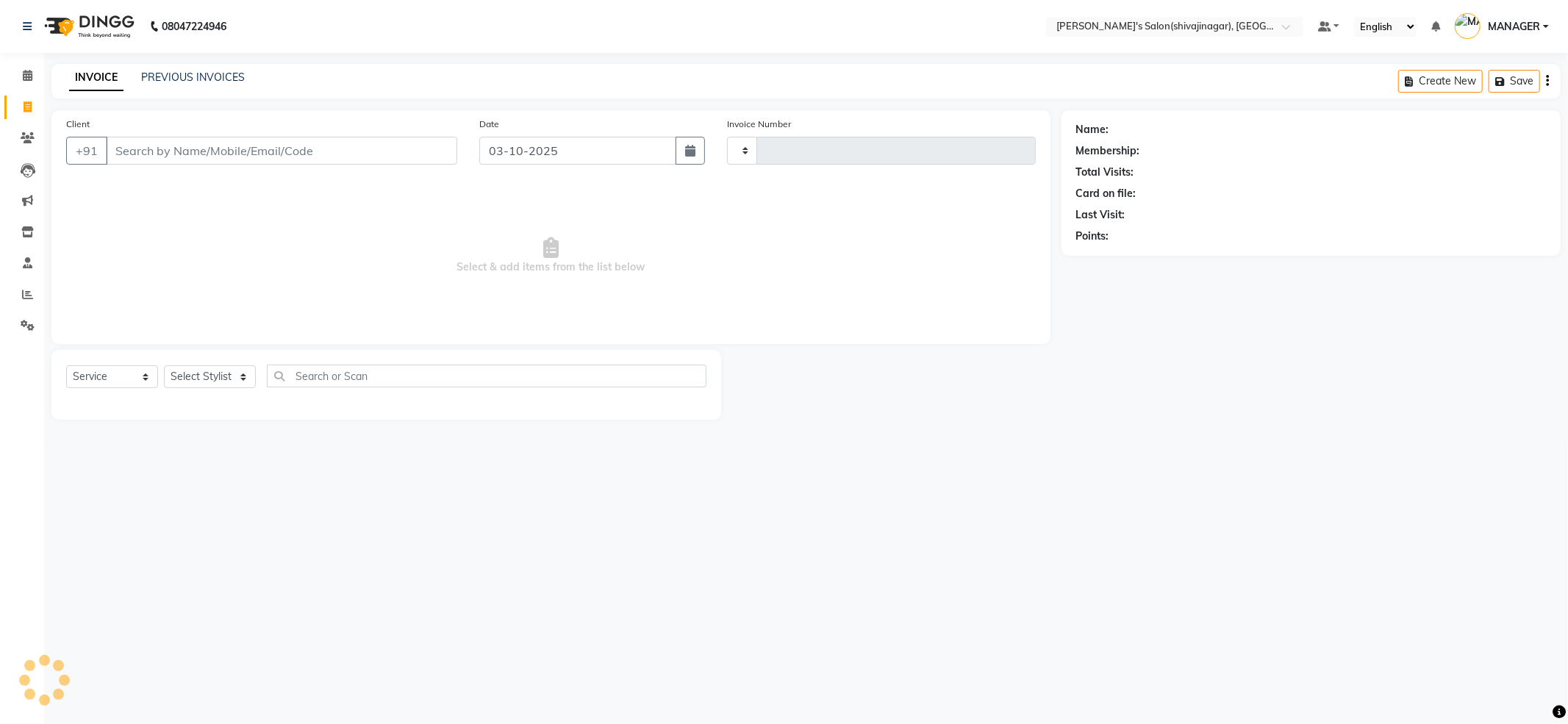
type input "2843"
select select "4174"
click at [227, 147] on input "Client" at bounding box center [281, 150] width 351 height 28
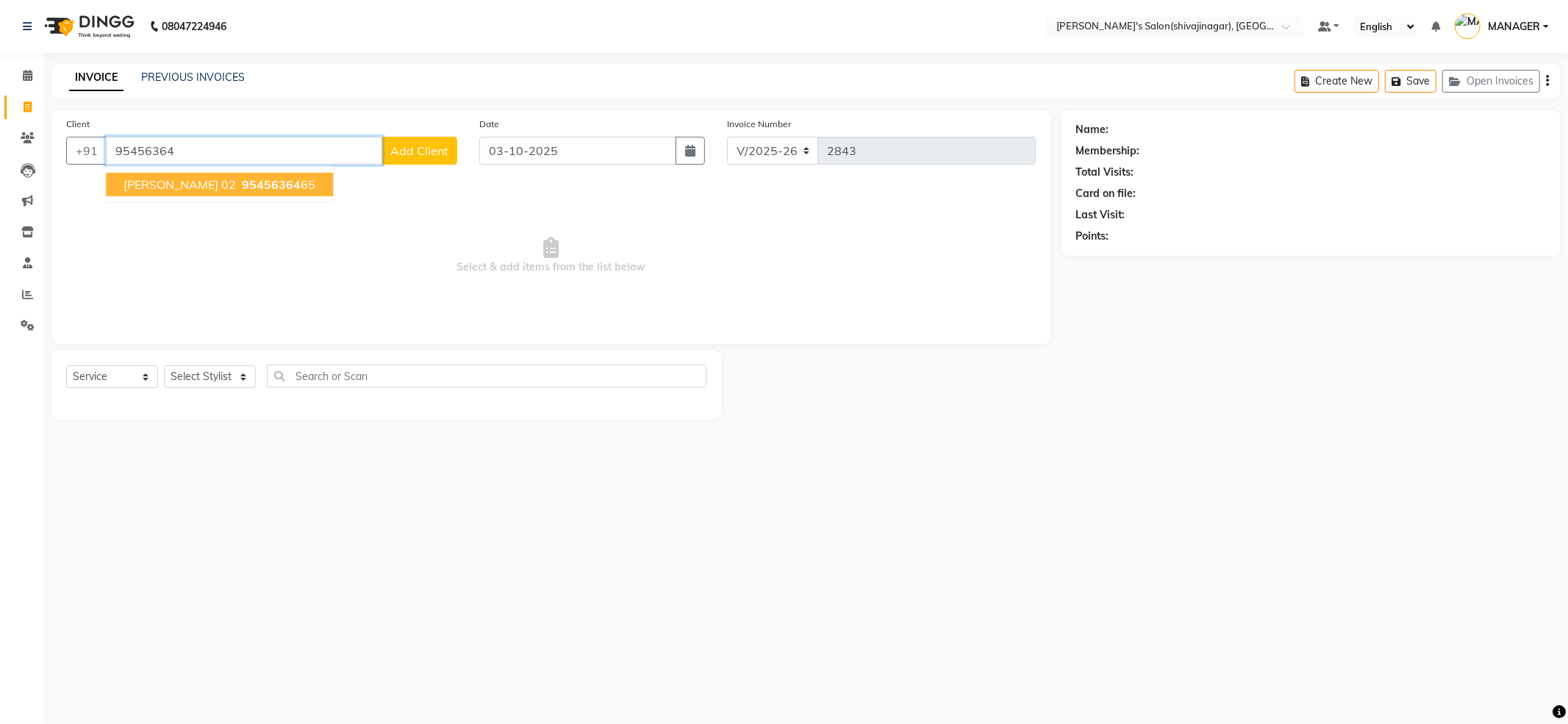
click at [268, 178] on span "95456364" at bounding box center [271, 184] width 59 height 15
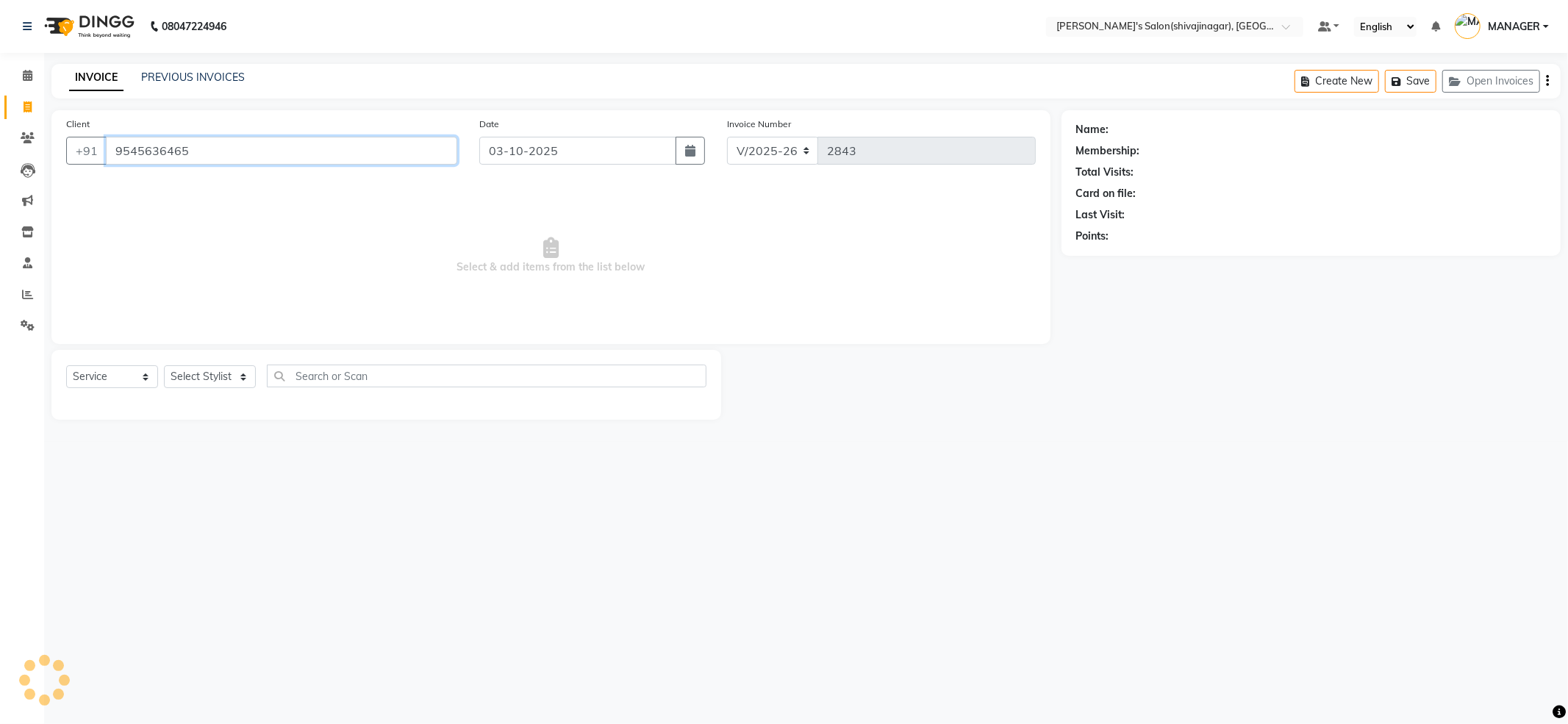
type input "9545636465"
click at [227, 380] on select "Select Stylist [PERSON_NAME] MANAGER MISS STAFF MONG'Z. [PERSON_NAME] [PERSON_N…" at bounding box center [209, 376] width 92 height 23
select select "24667"
click at [164, 365] on select "Select Stylist [PERSON_NAME] MANAGER MISS STAFF MONG'Z. [PERSON_NAME] [PERSON_N…" at bounding box center [209, 376] width 92 height 23
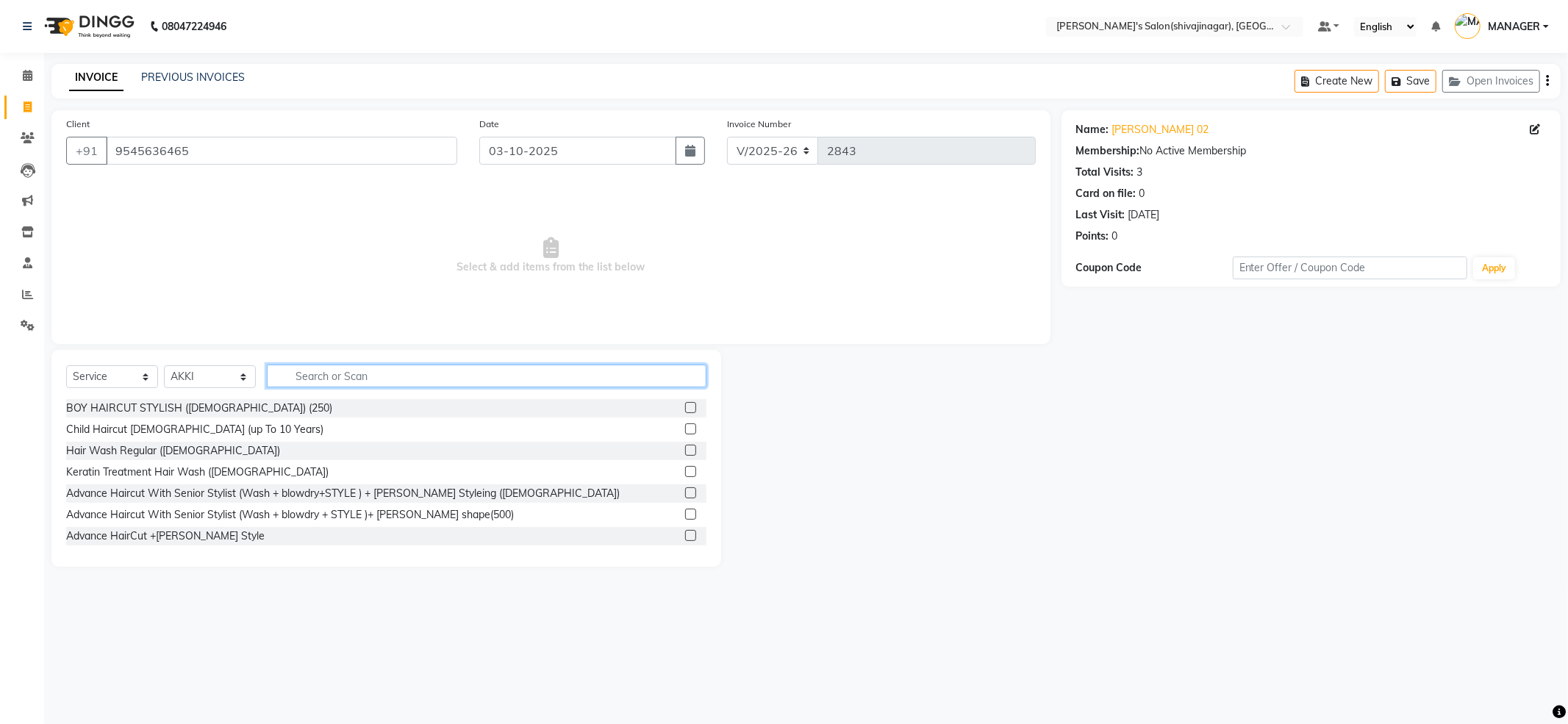
click at [306, 379] on input "text" at bounding box center [486, 375] width 440 height 23
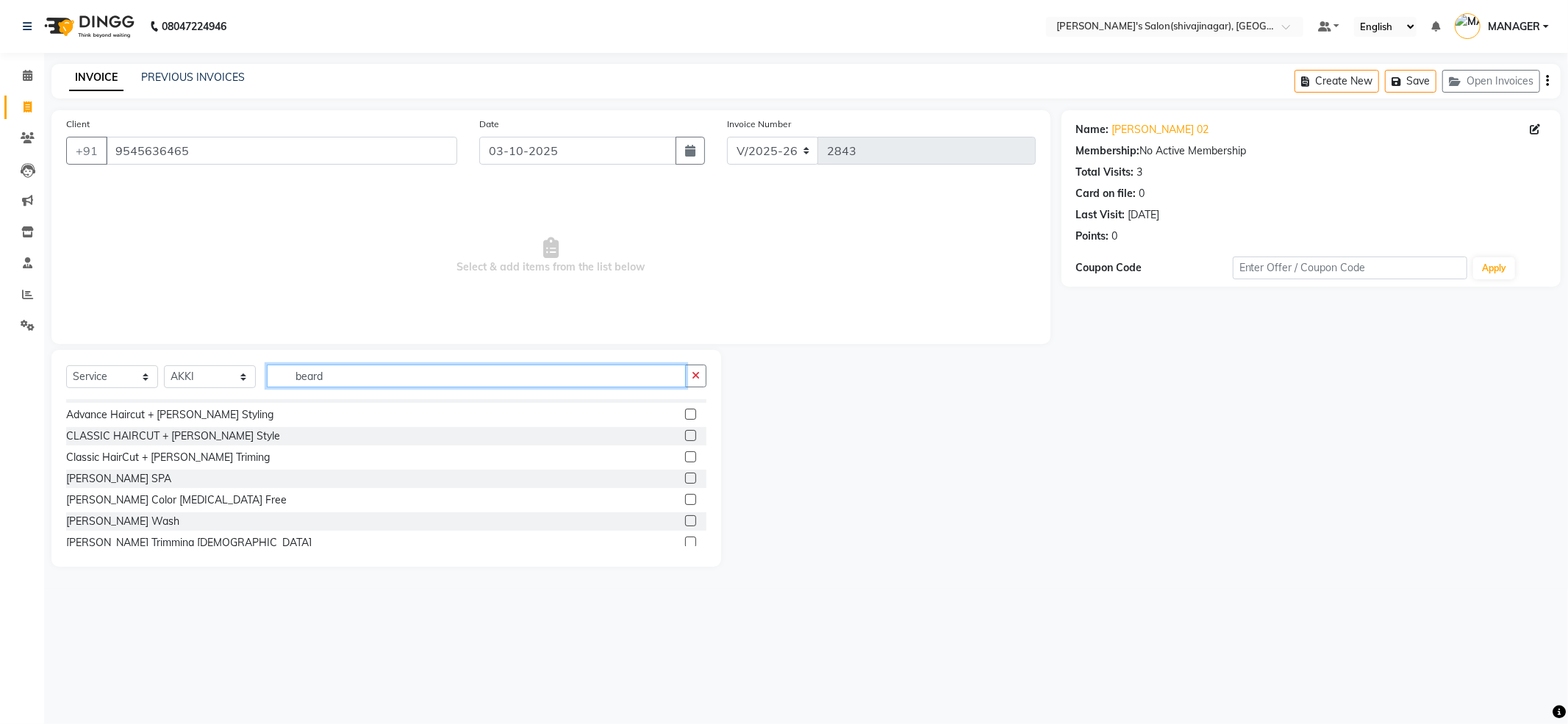
scroll to position [87, 0]
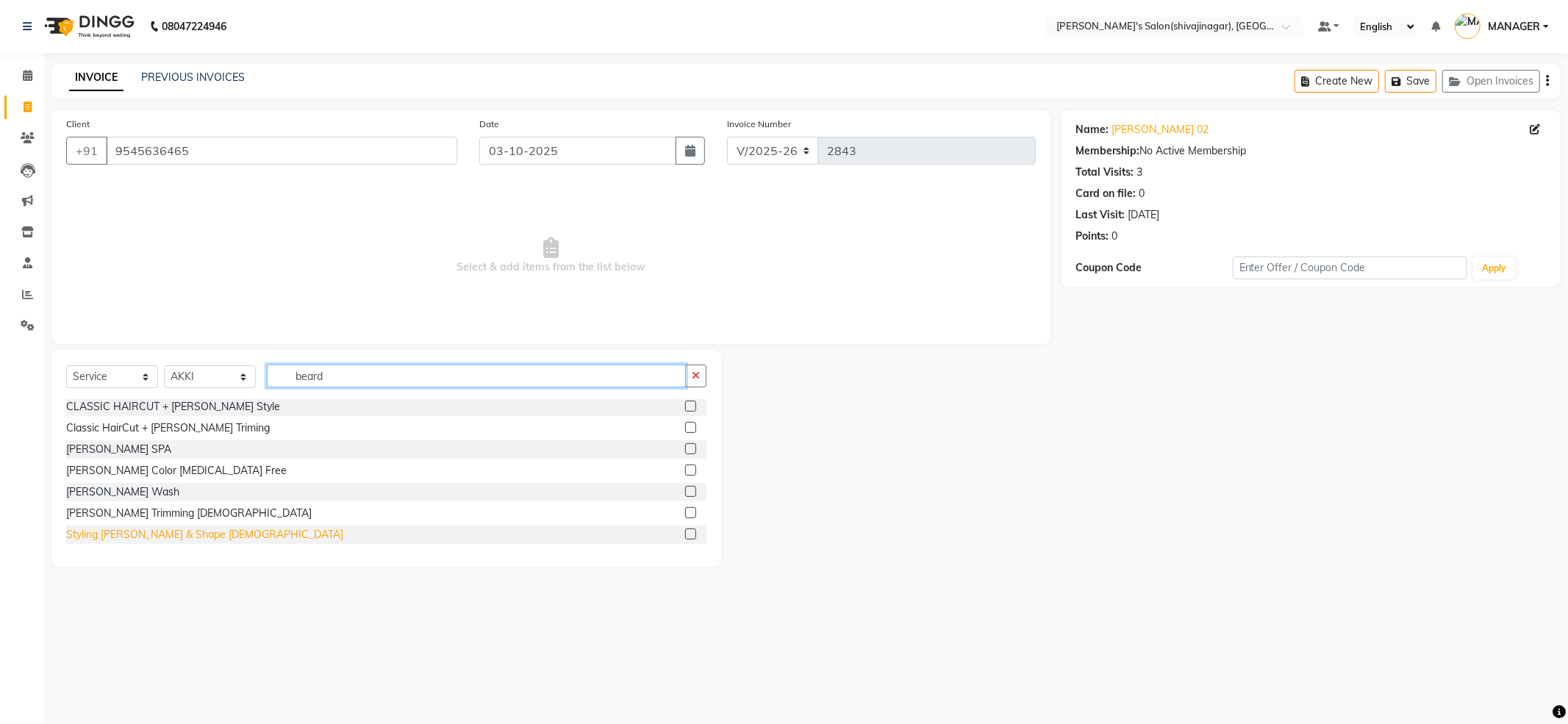
type input "beard"
drag, startPoint x: 175, startPoint y: 537, endPoint x: 168, endPoint y: 544, distance: 9.9
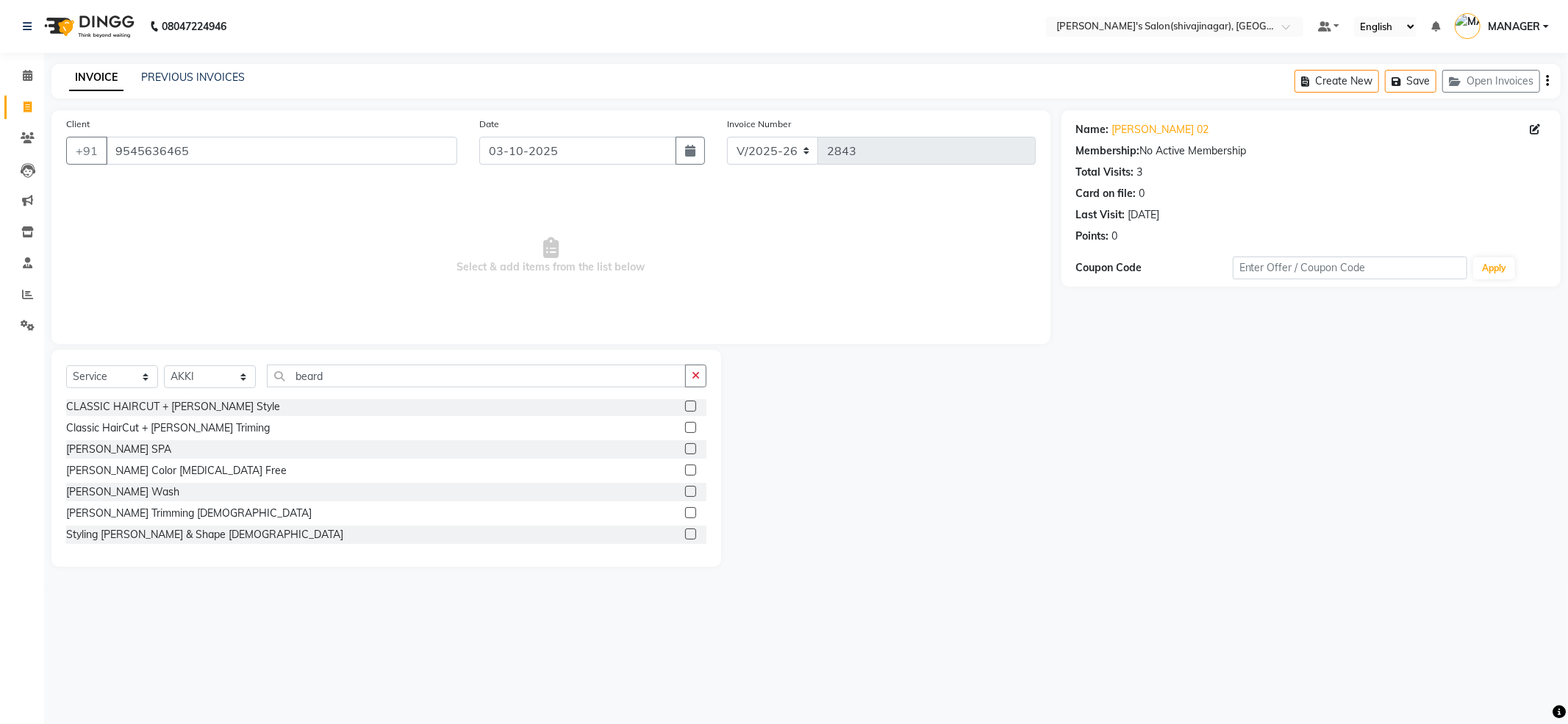
click at [175, 538] on div "Styling [PERSON_NAME] & Shape [DEMOGRAPHIC_DATA]" at bounding box center [205, 534] width 278 height 16
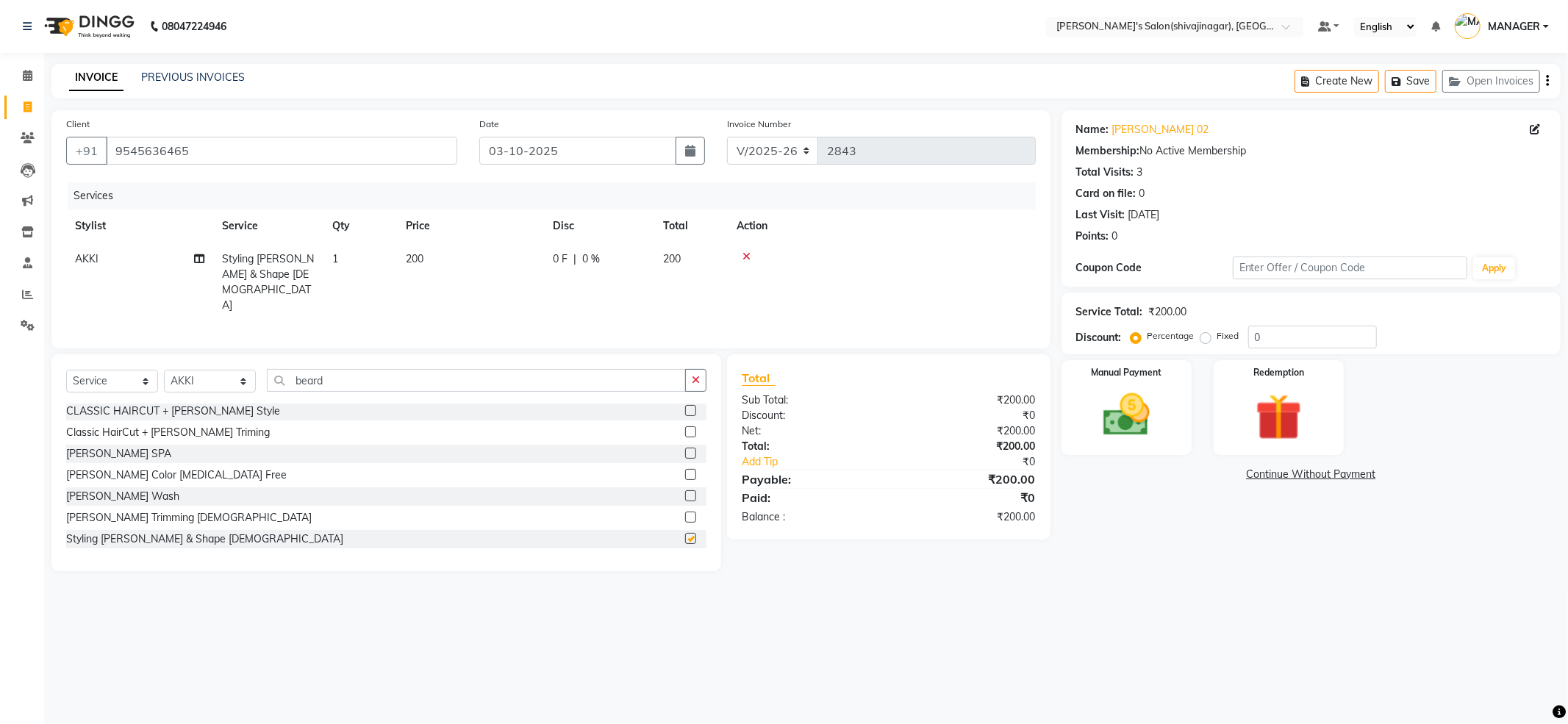
checkbox input "false"
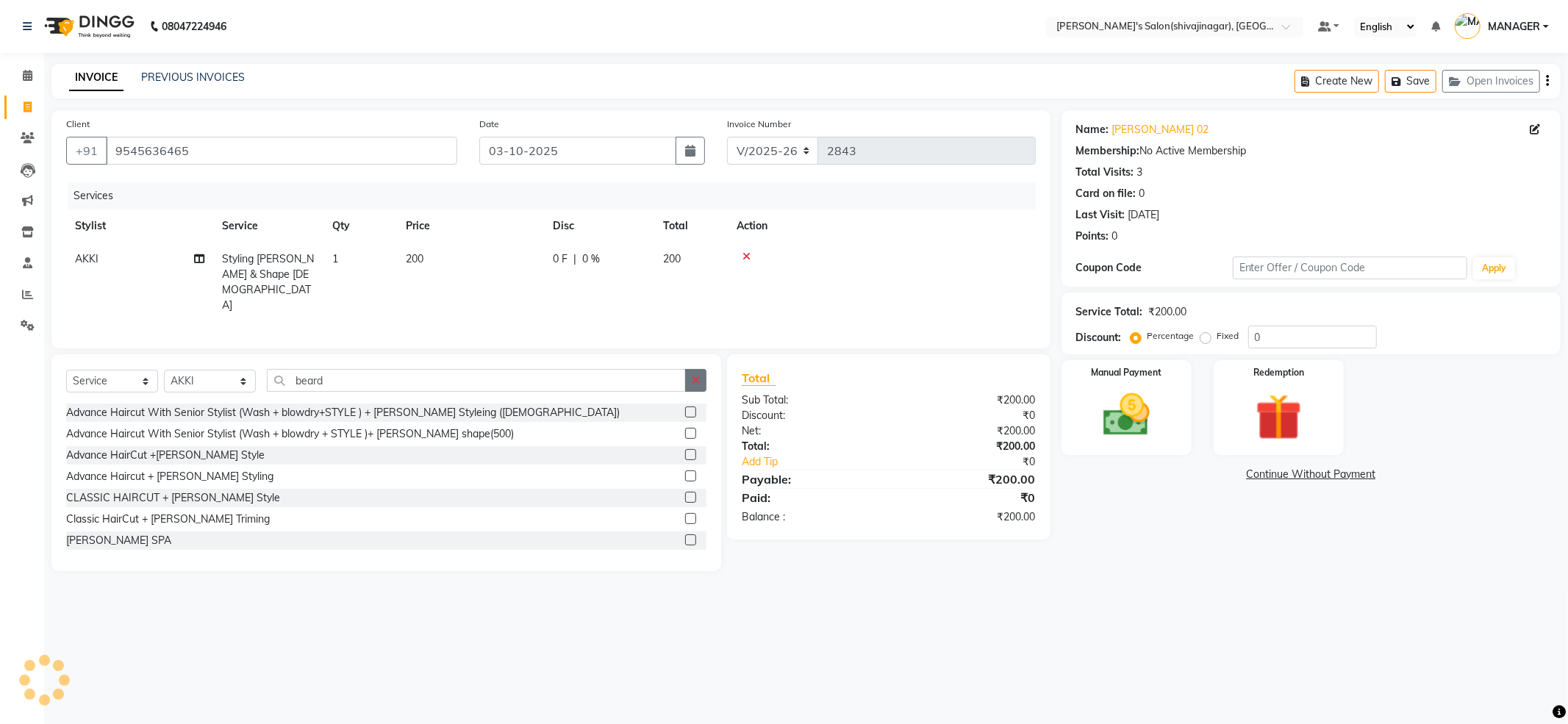
click at [702, 381] on button "button" at bounding box center [695, 380] width 21 height 23
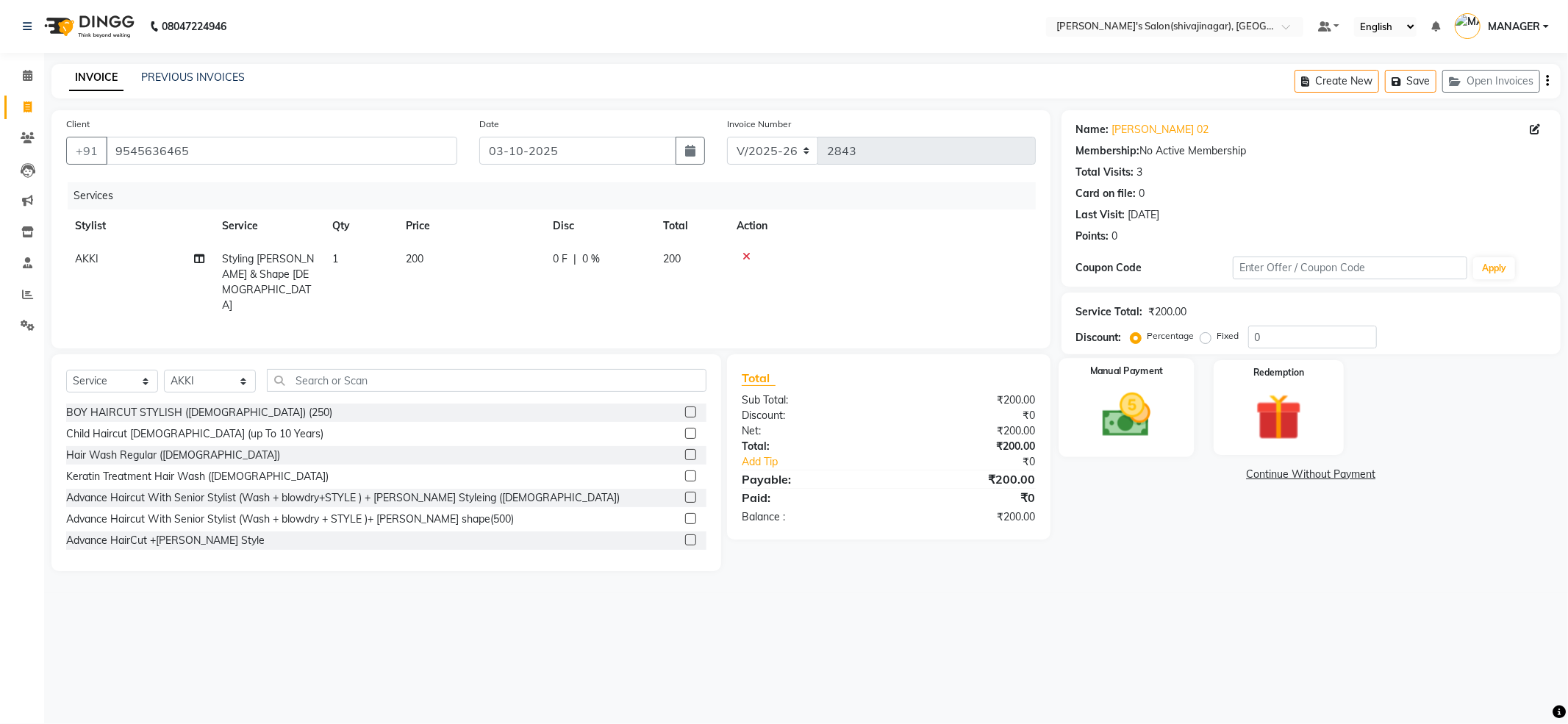
click at [1109, 393] on img at bounding box center [1127, 414] width 78 height 56
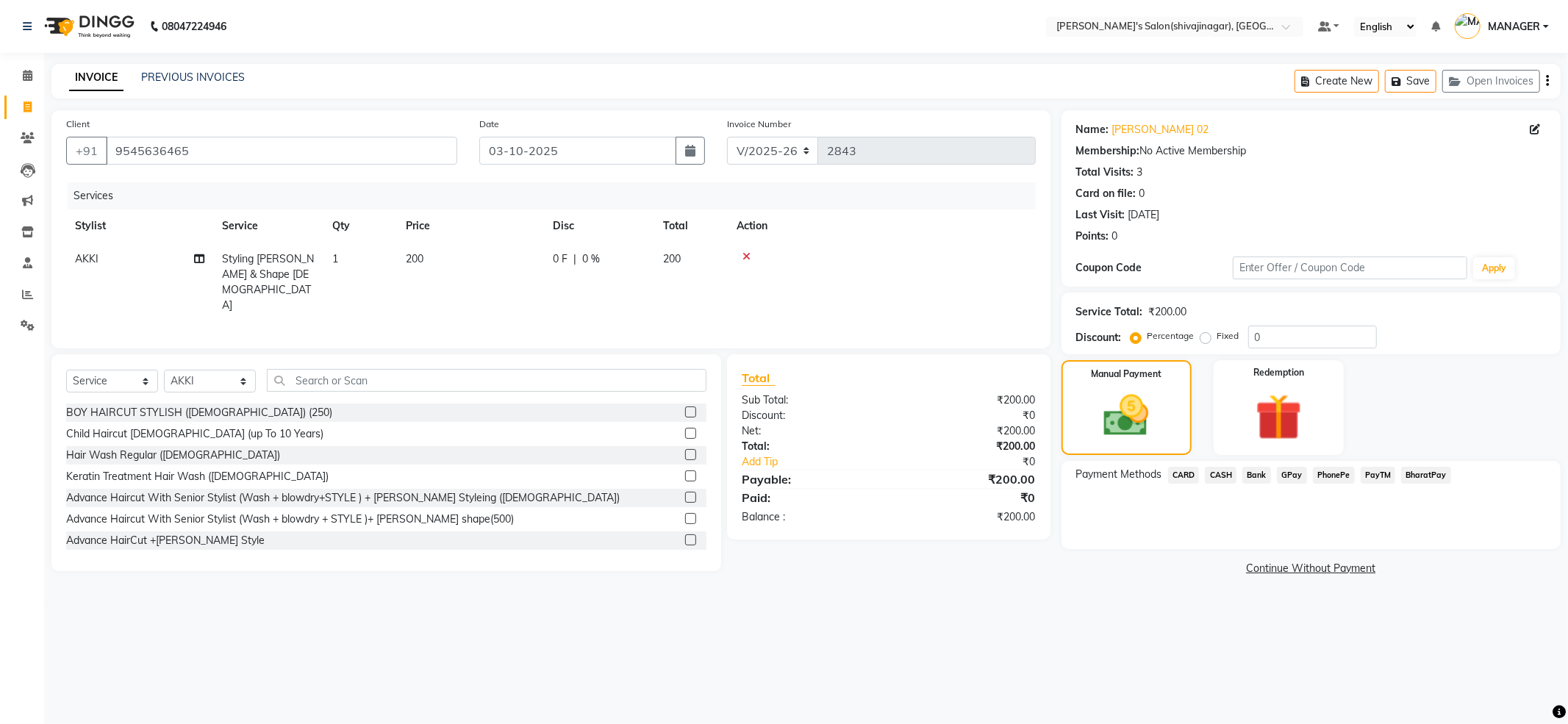
click at [1375, 468] on span "PayTM" at bounding box center [1378, 475] width 35 height 17
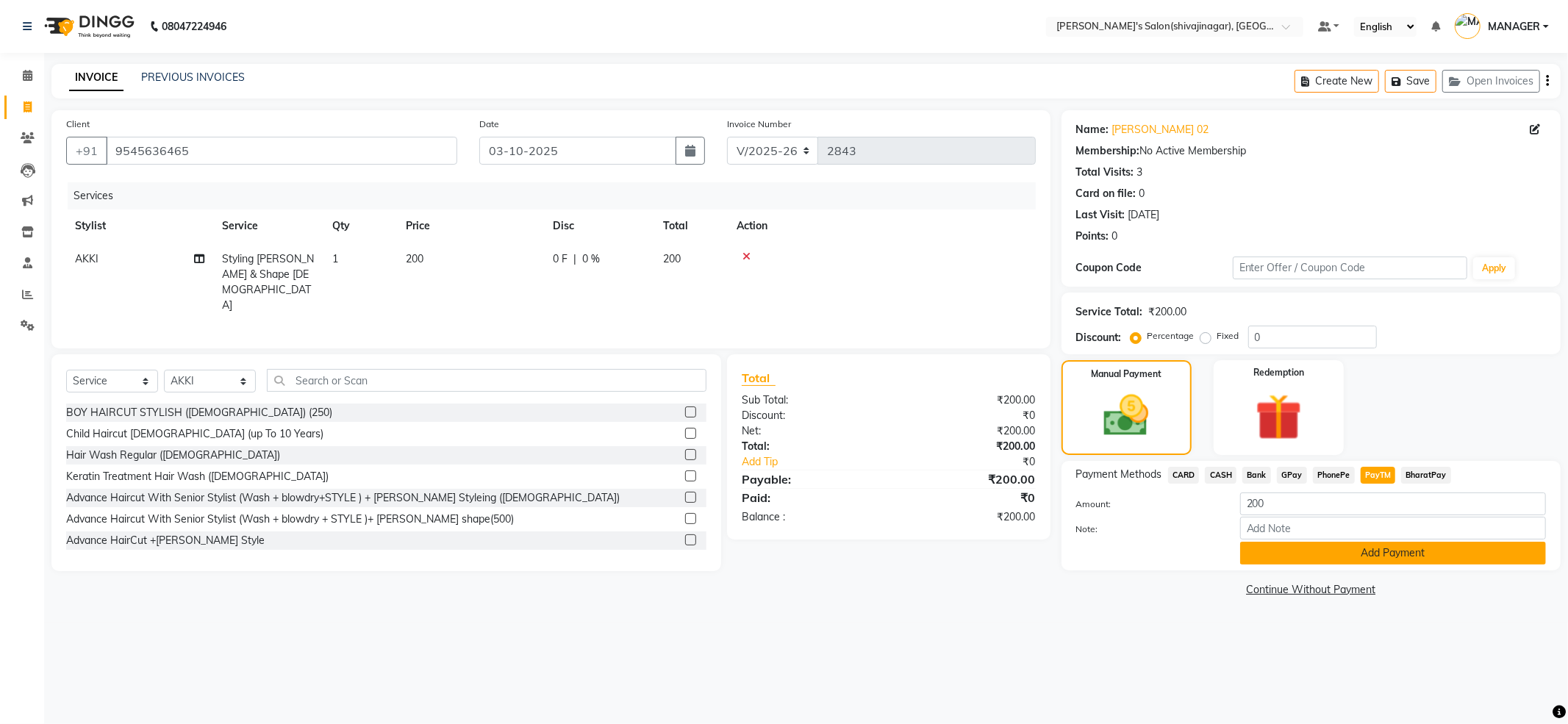
click at [1379, 556] on button "Add Payment" at bounding box center [1393, 552] width 306 height 23
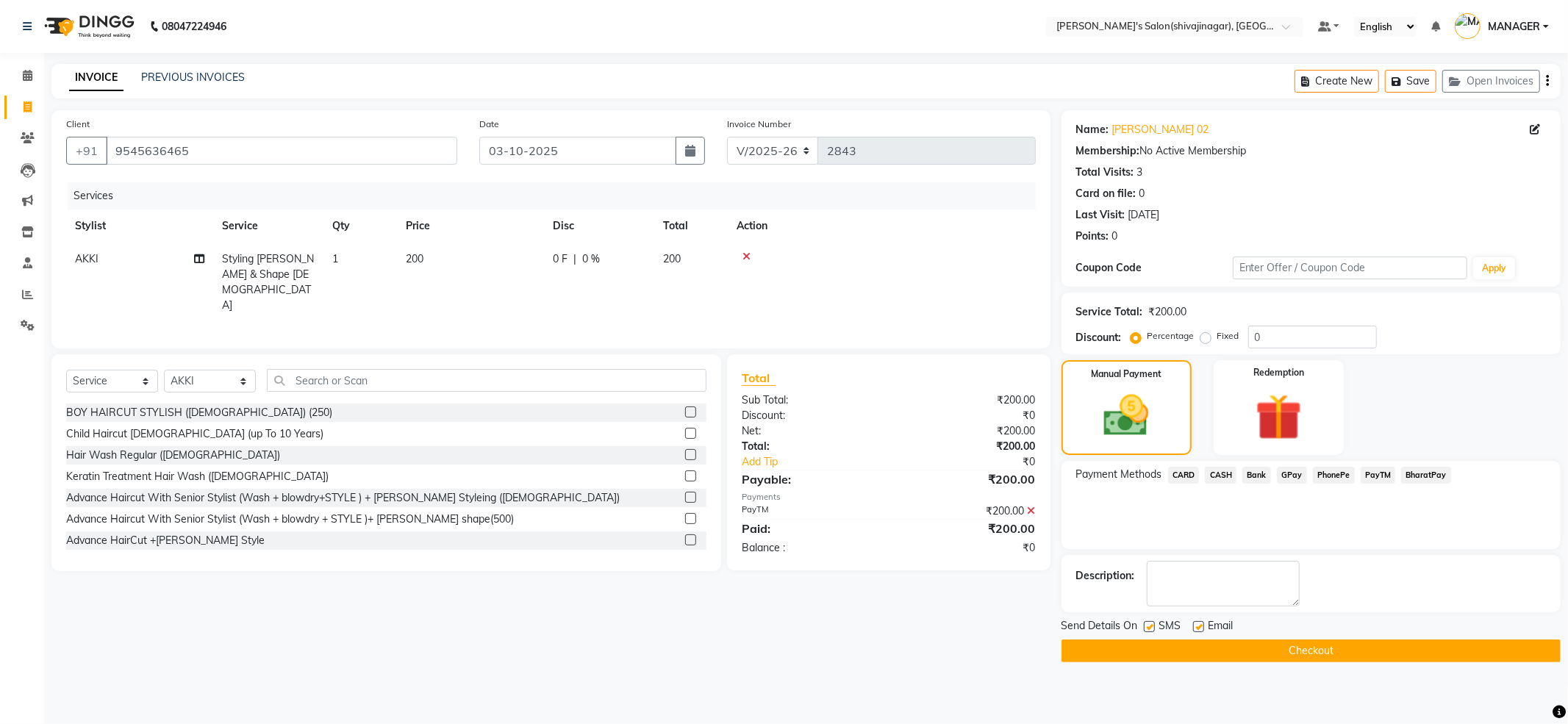
click at [1350, 646] on button "Checkout" at bounding box center [1311, 650] width 499 height 23
